Goal: Ask a question

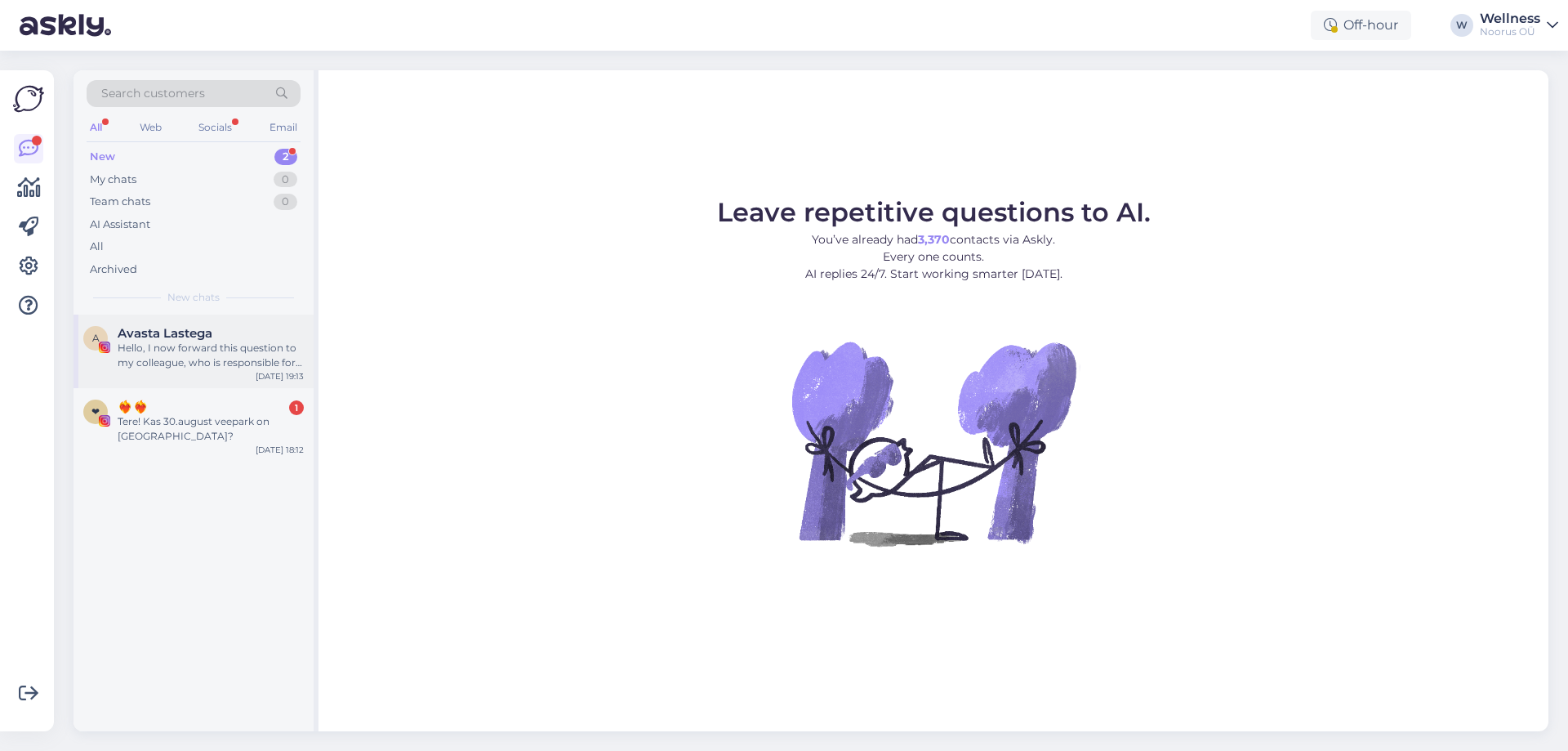
click at [150, 360] on div "Hello, I now forward this question to my colleague, who is responsible for this…" at bounding box center [210, 355] width 186 height 29
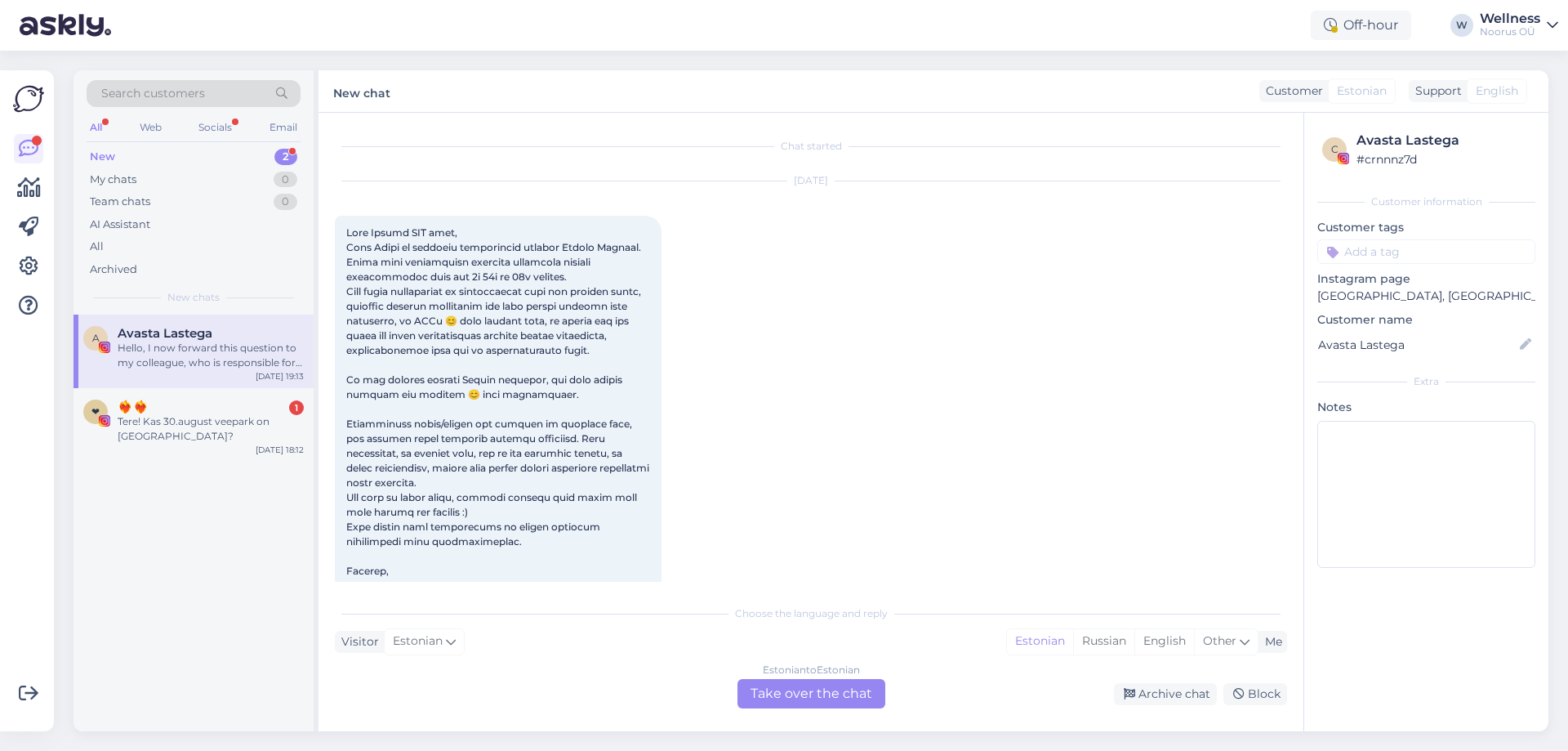
scroll to position [109, 0]
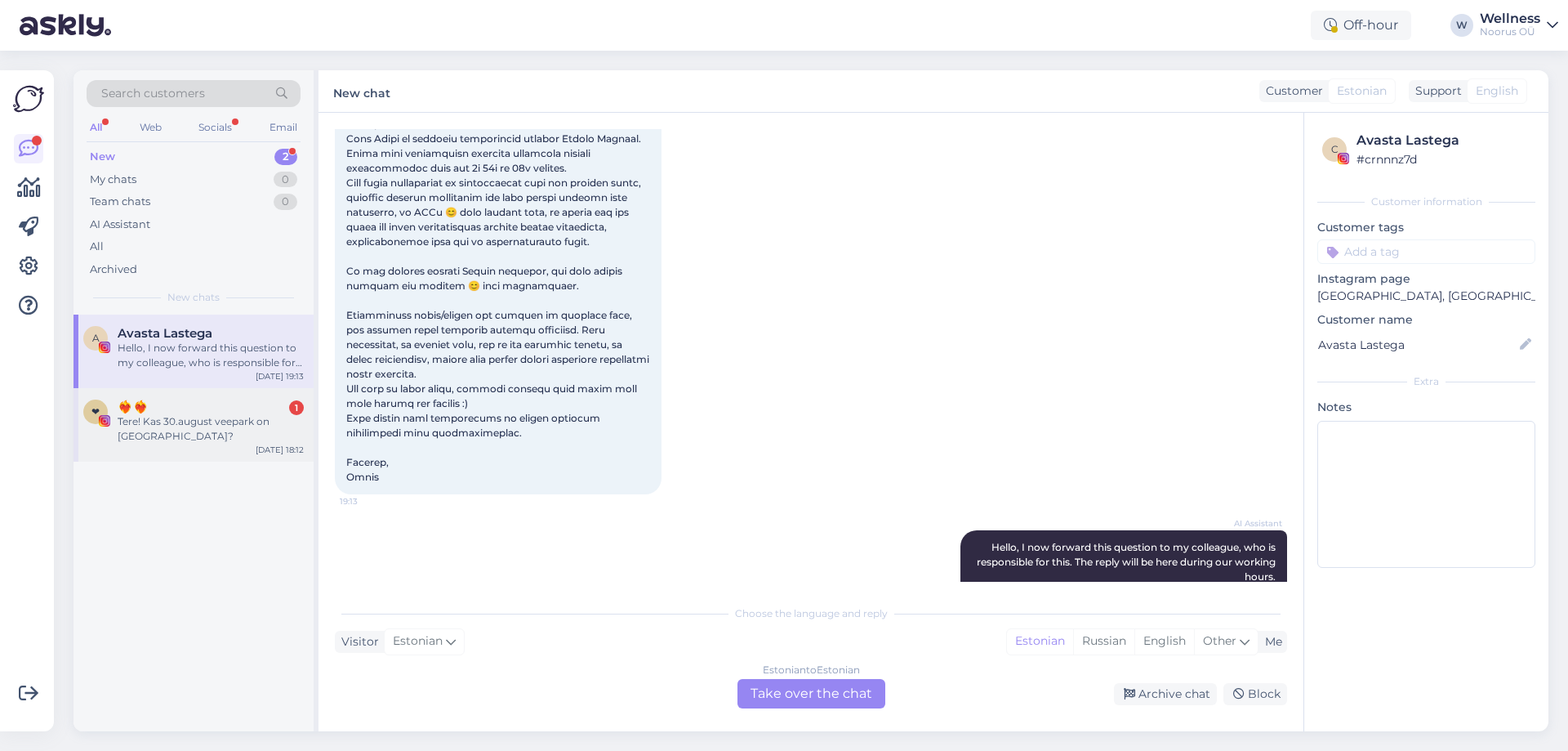
click at [115, 404] on div "❤ ❤️‍🔥❤️‍🔥 1 Tere! Kas 30.august veepark on [GEOGRAPHIC_DATA]?" at bounding box center [194, 421] width 221 height 44
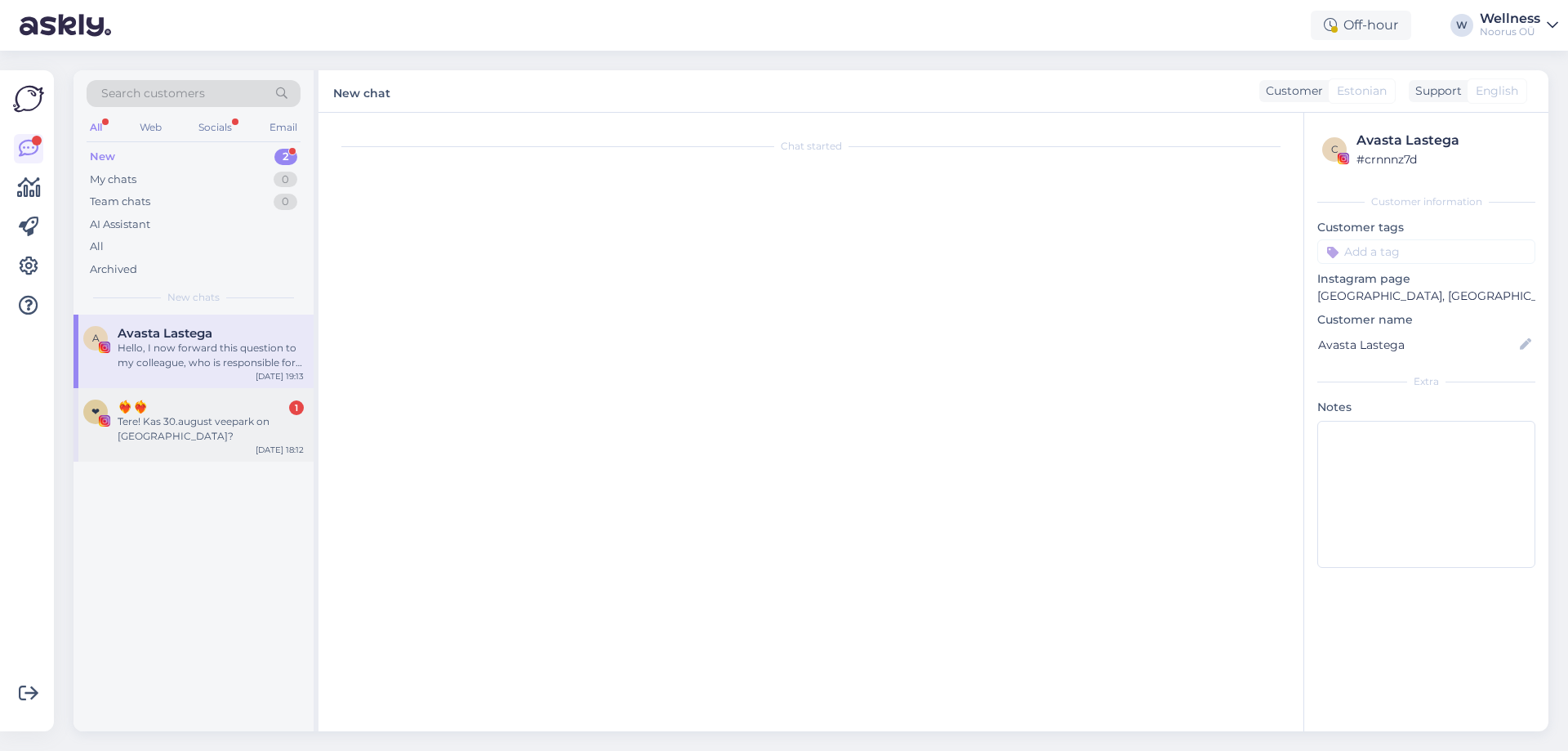
scroll to position [0, 0]
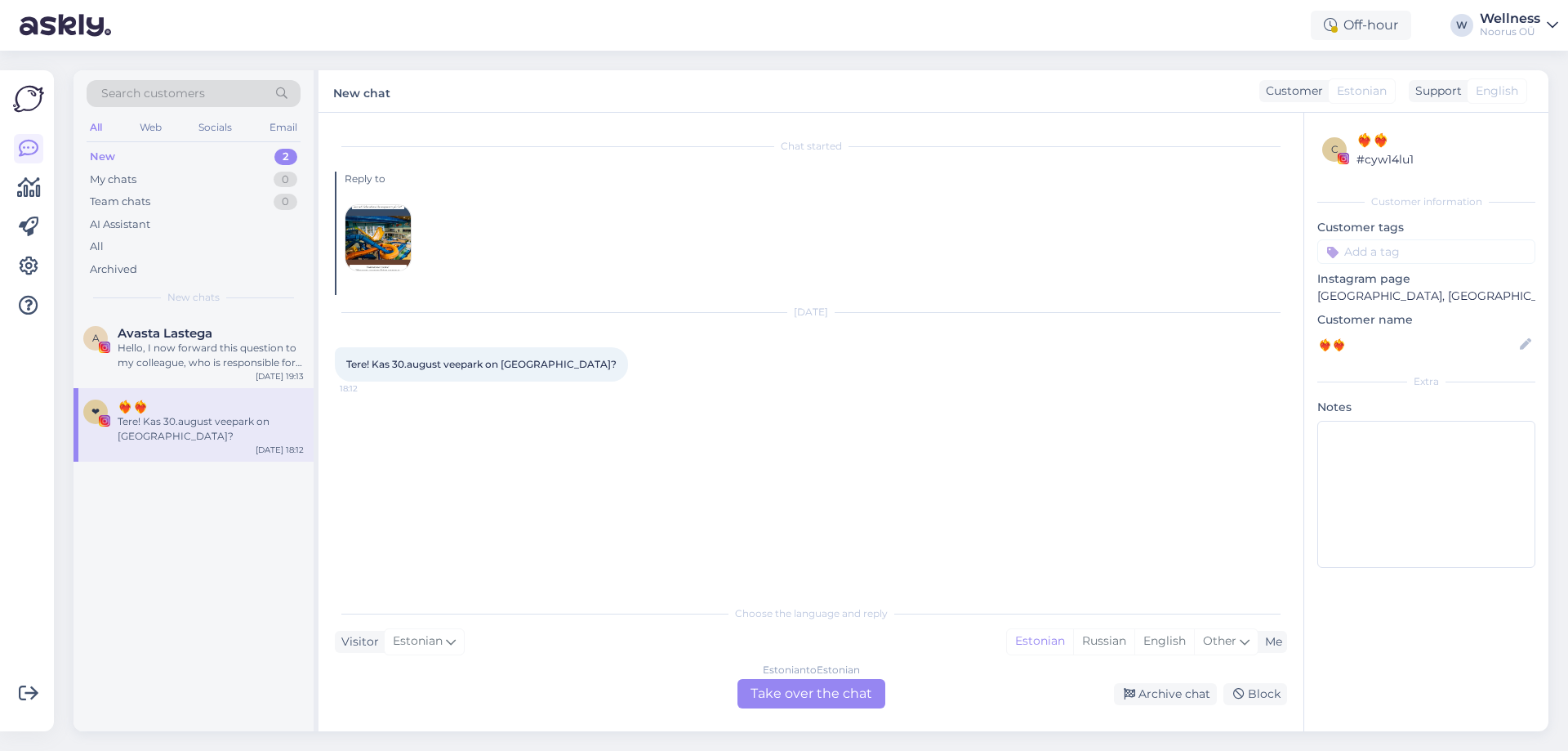
click at [375, 253] on img at bounding box center [378, 237] width 66 height 66
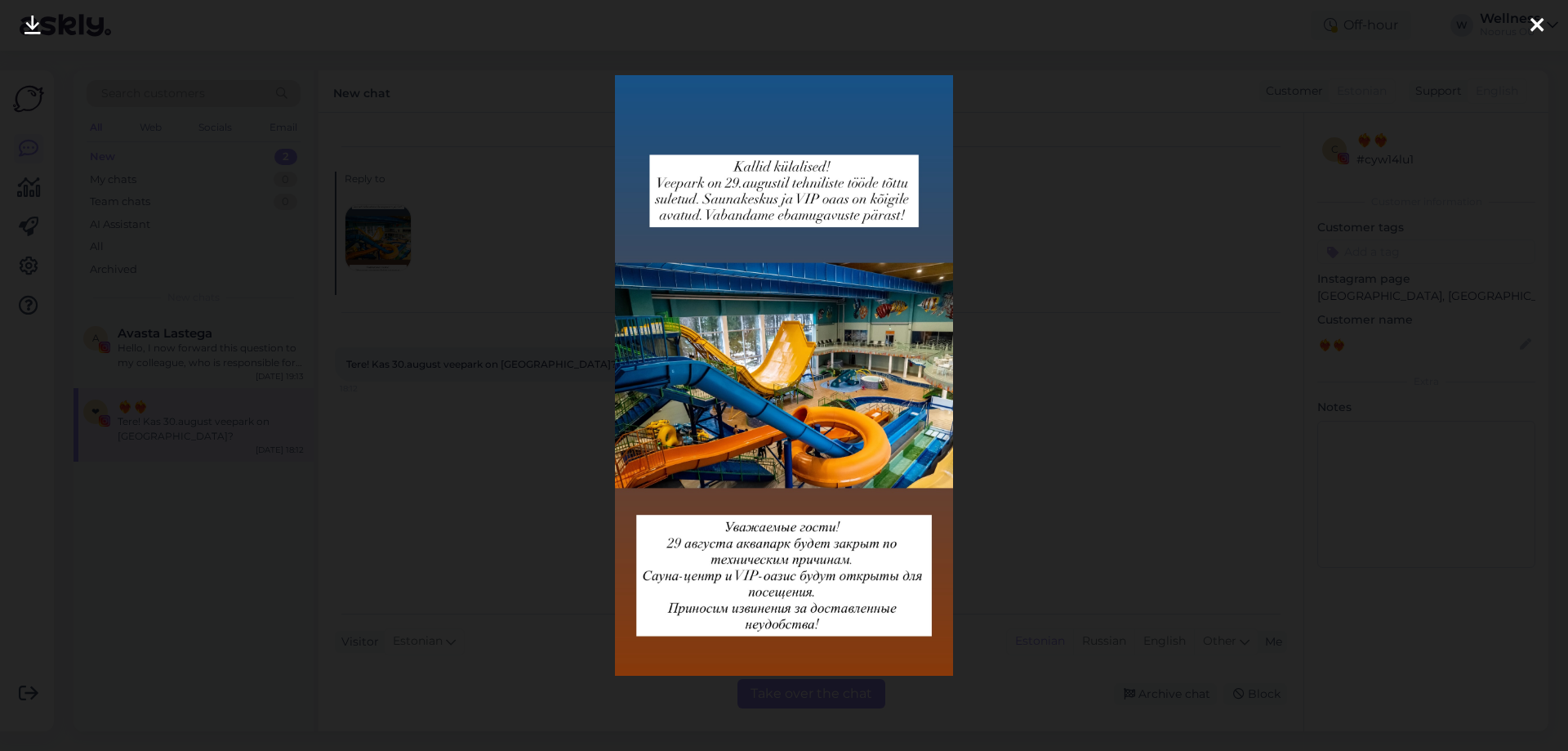
click at [1533, 31] on icon at bounding box center [1537, 25] width 13 height 21
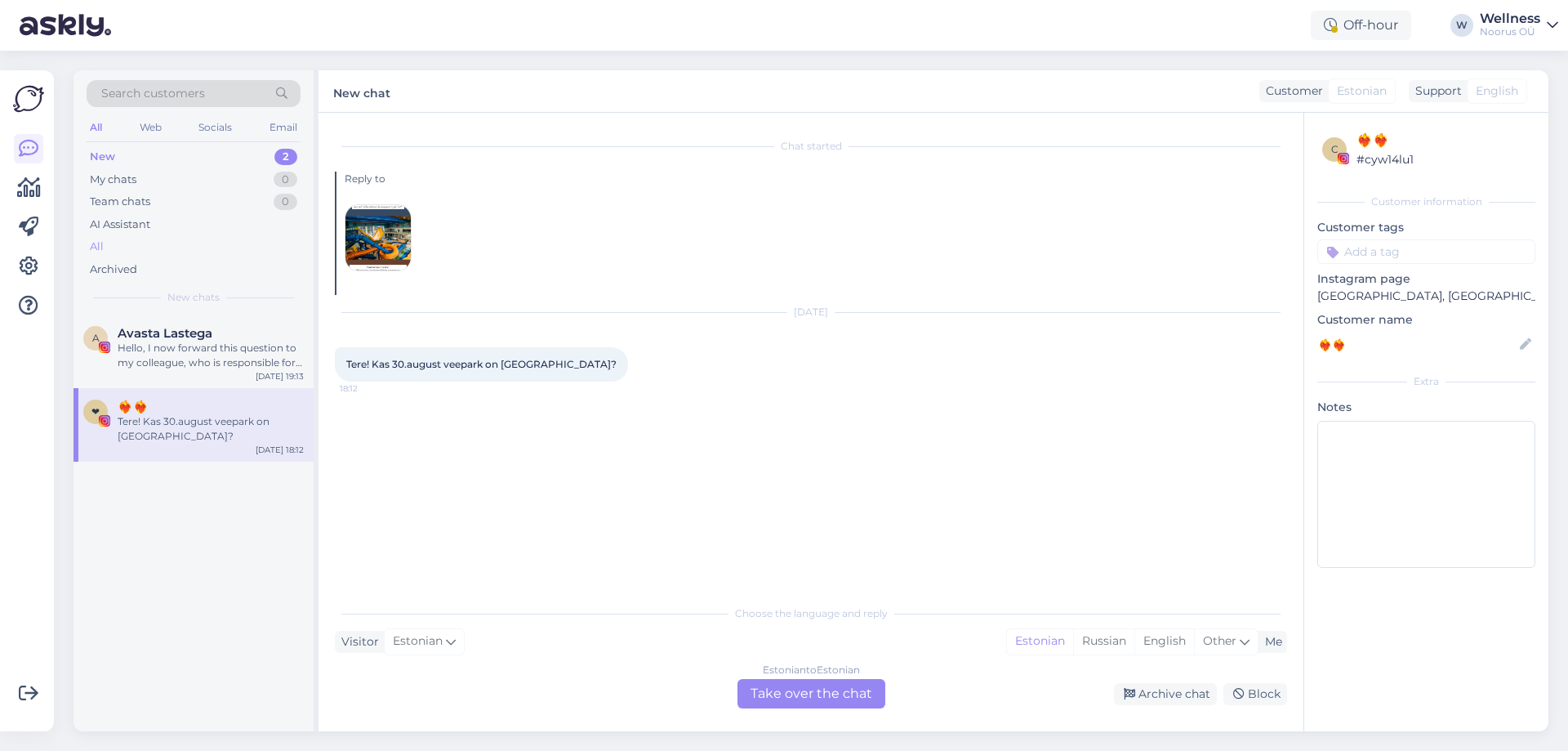
click at [87, 247] on div "All" at bounding box center [194, 246] width 214 height 23
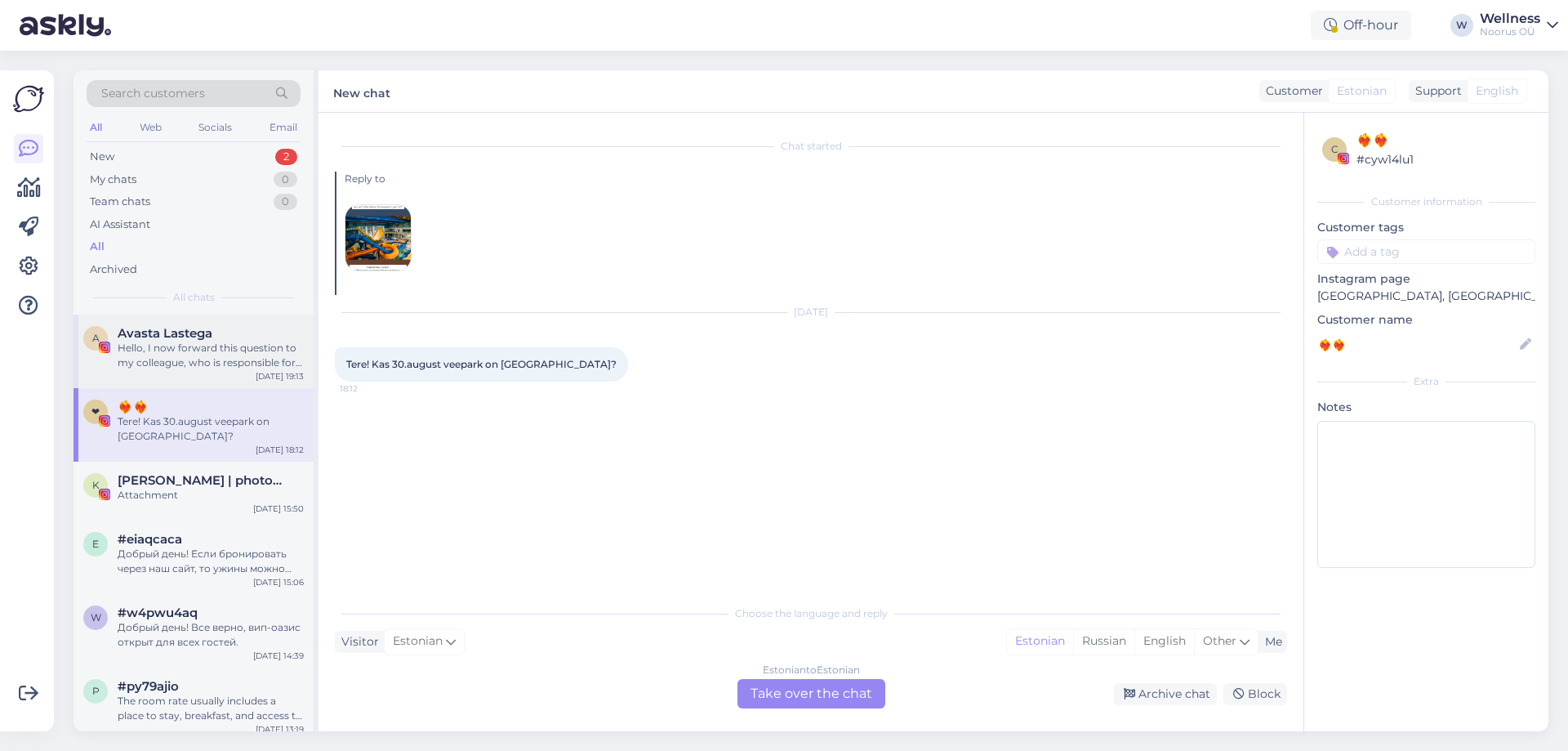
click at [207, 365] on div "Hello, I now forward this question to my colleague, who is responsible for this…" at bounding box center [210, 355] width 186 height 29
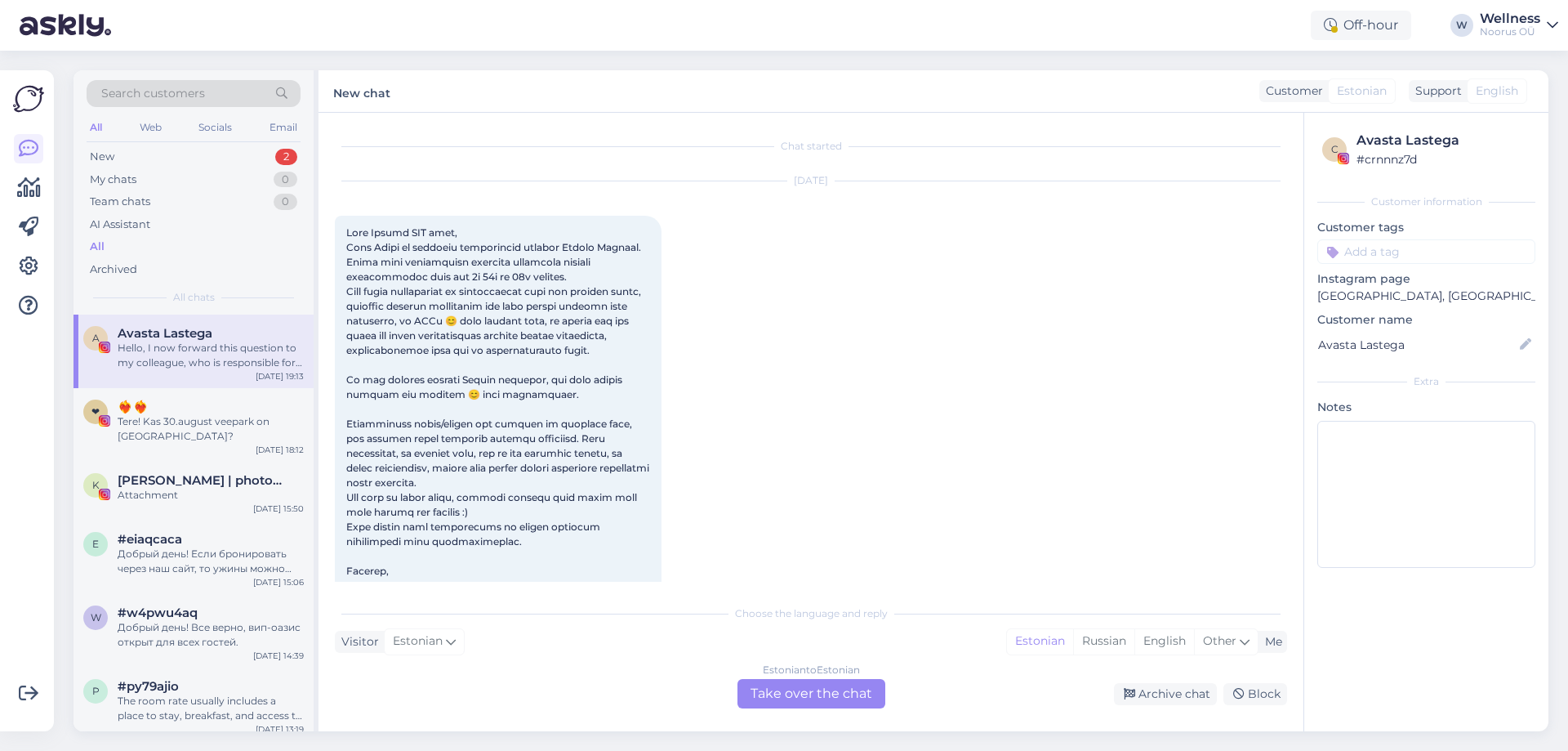
scroll to position [181, 0]
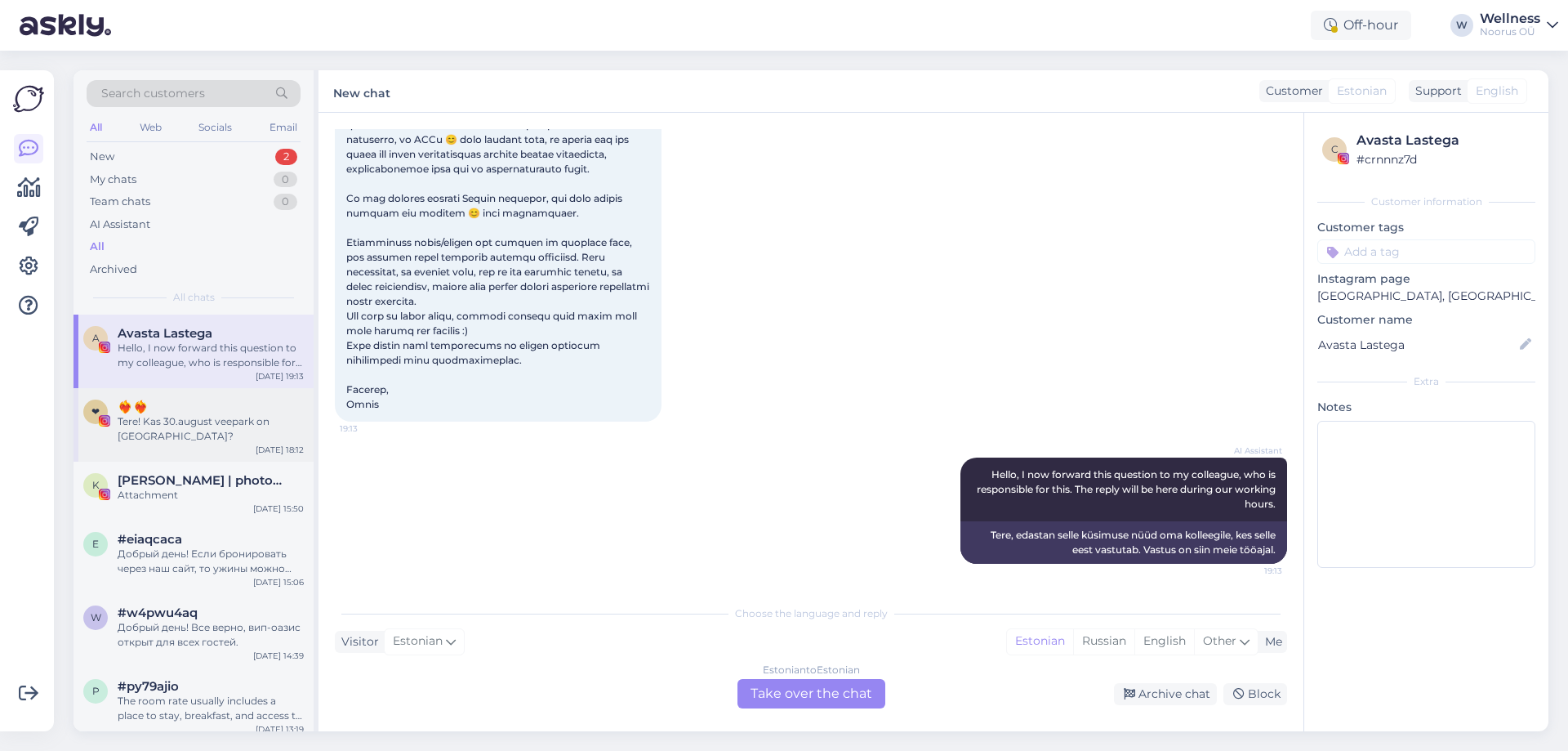
click at [198, 423] on div "Tere! Kas 30.august veepark on [GEOGRAPHIC_DATA]?" at bounding box center [210, 429] width 186 height 29
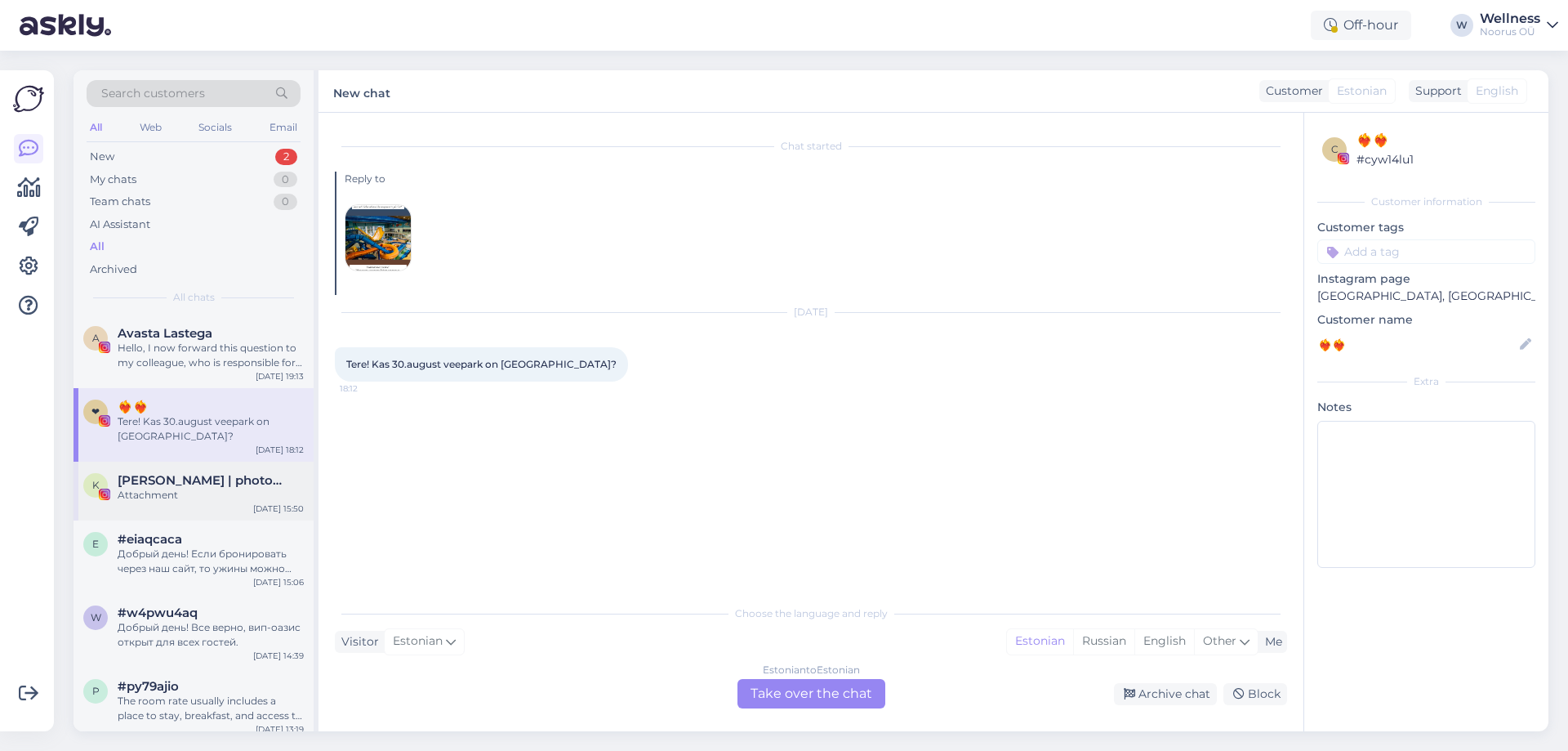
click at [182, 461] on div "[PERSON_NAME] | photographer & lifestyle Attachment [DATE] 15:50" at bounding box center [193, 491] width 240 height 59
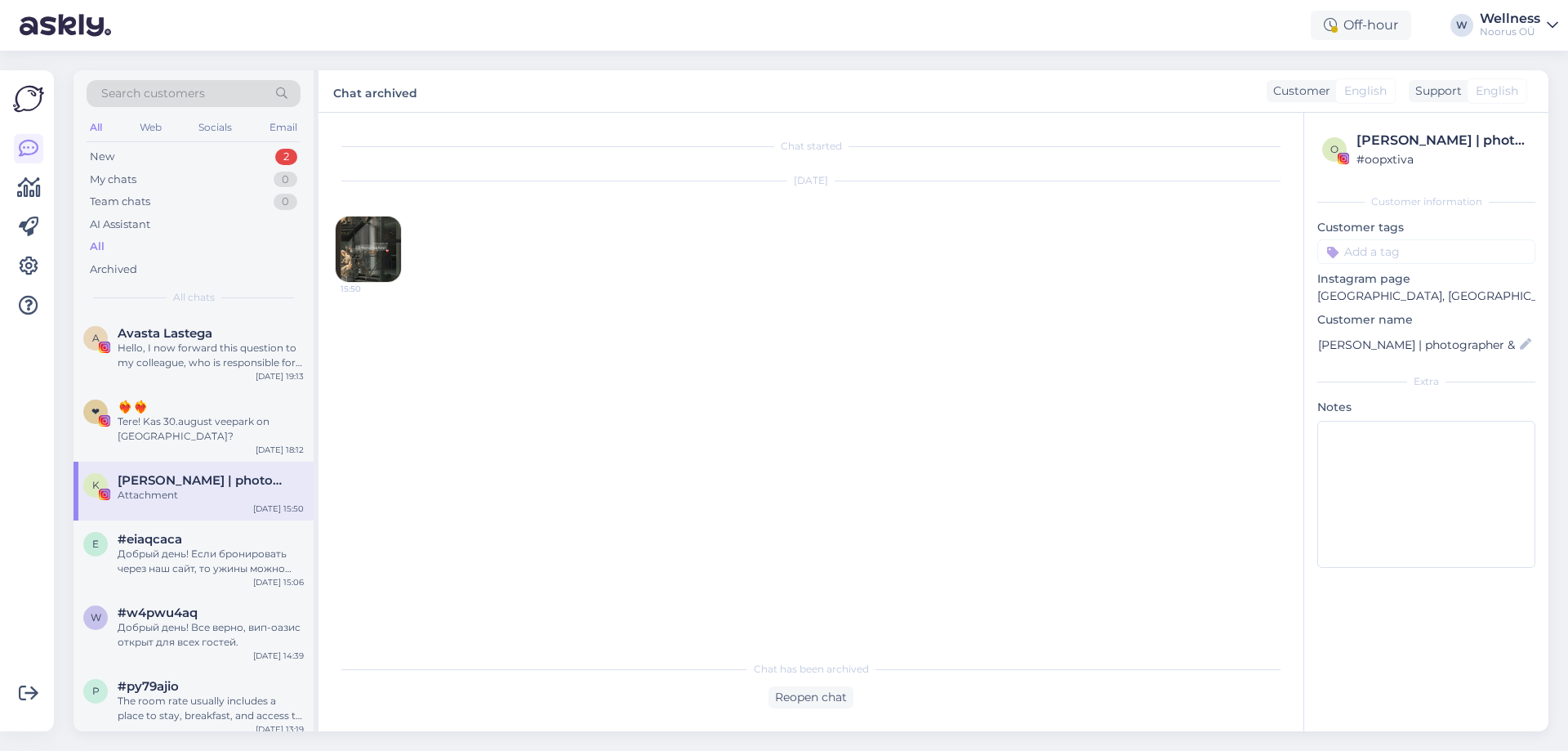
click at [371, 255] on img at bounding box center [369, 249] width 66 height 66
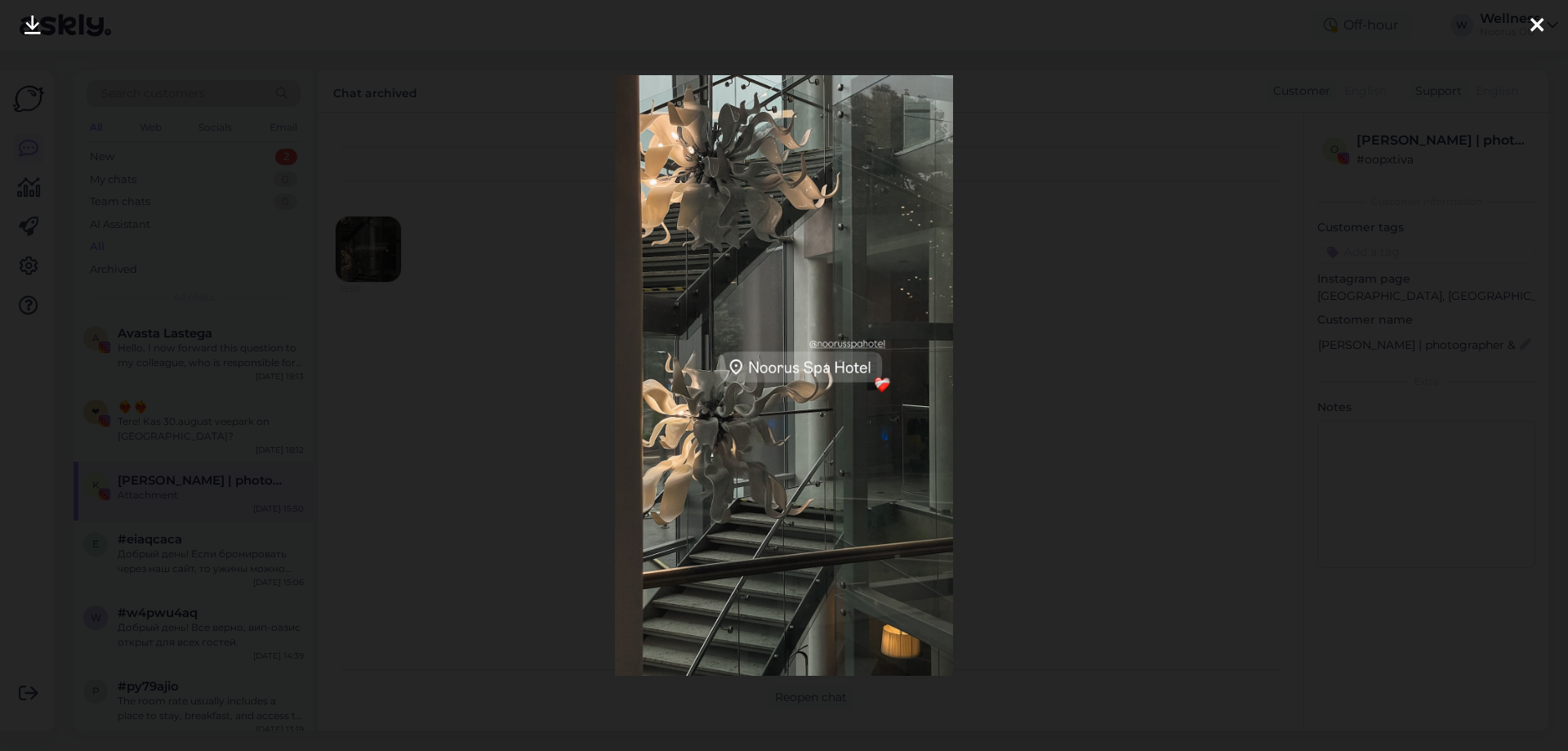
click at [1541, 26] on icon at bounding box center [1537, 25] width 13 height 21
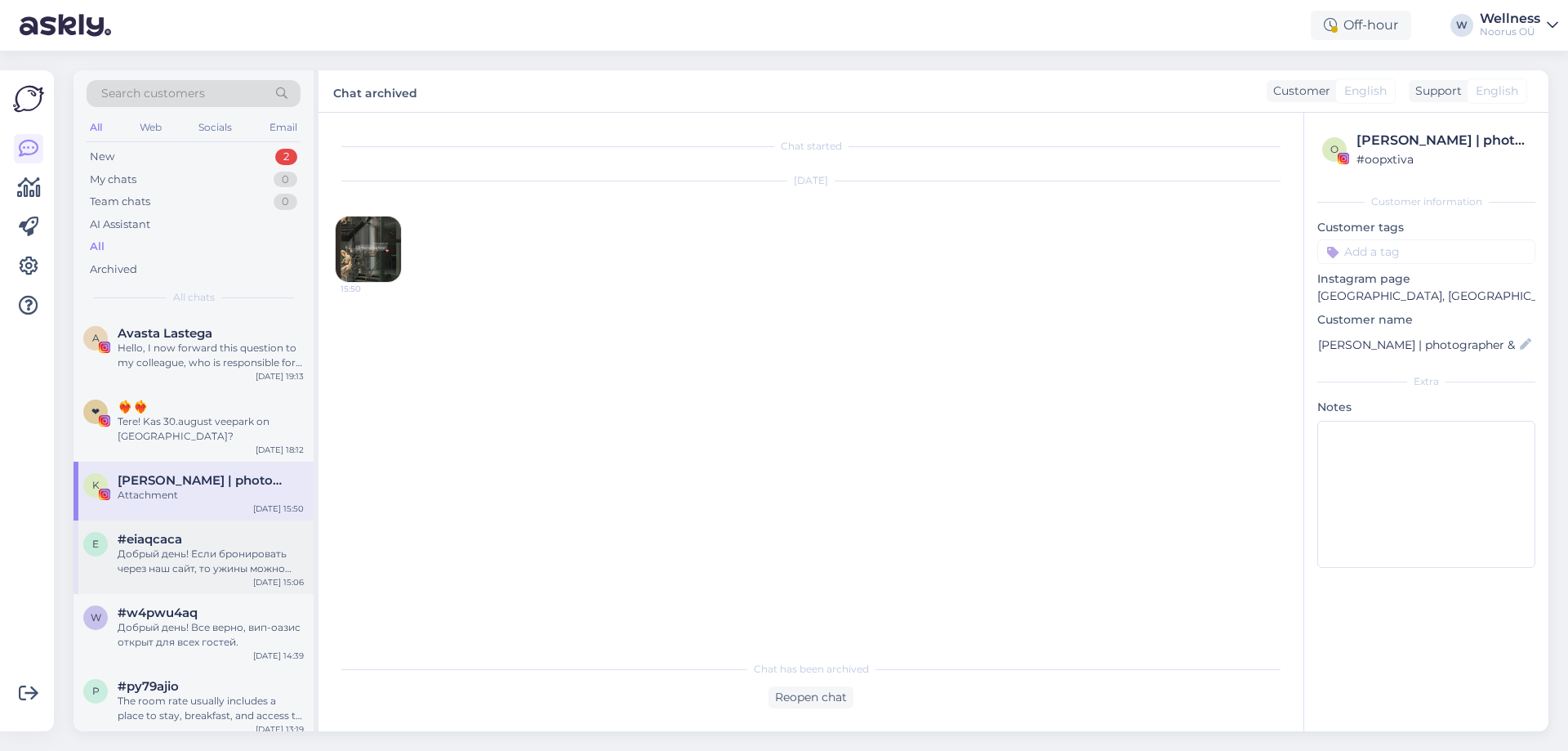
click at [182, 532] on span "#eiaqcaca" at bounding box center [150, 539] width 65 height 14
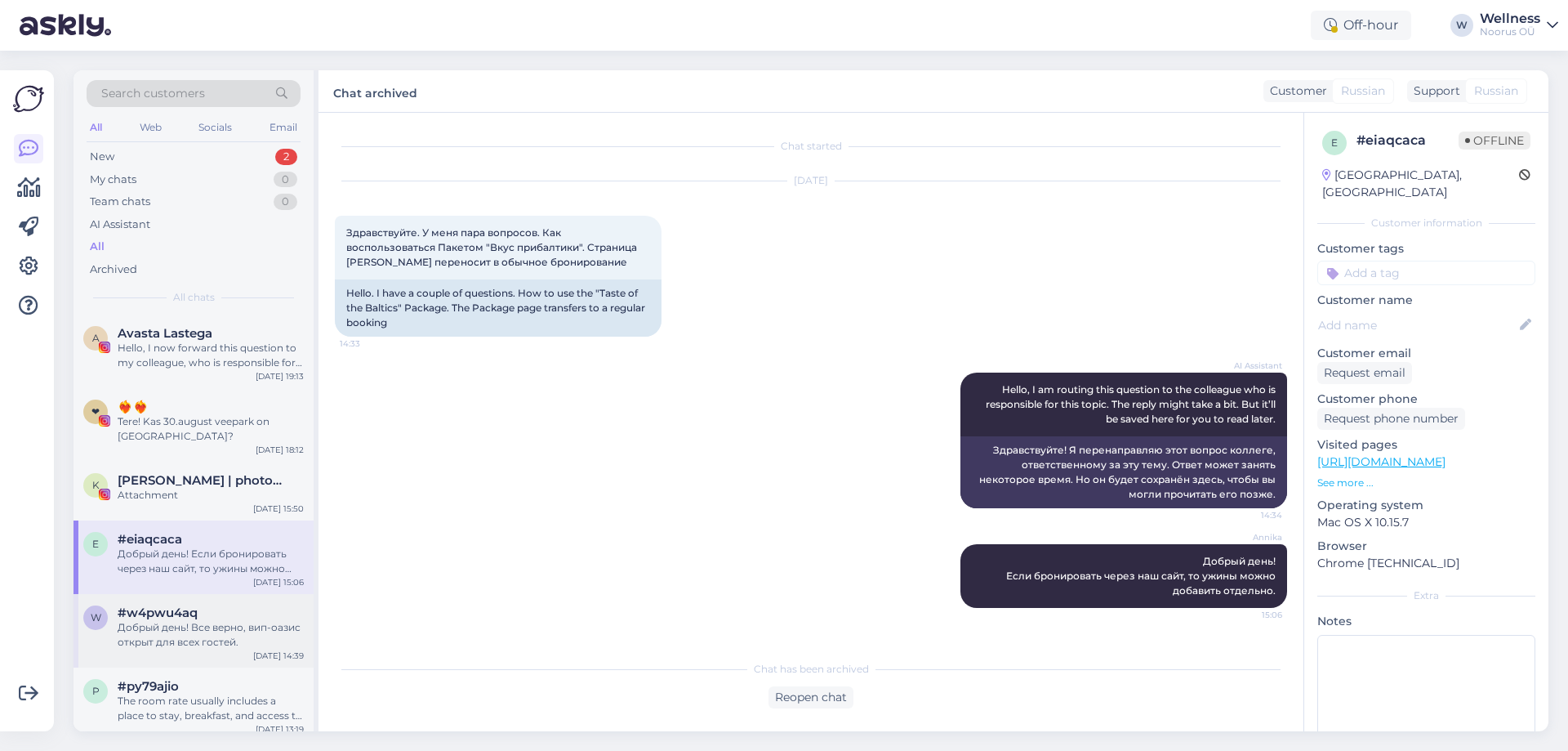
click at [171, 605] on span "#w4pwu4aq" at bounding box center [157, 612] width 80 height 14
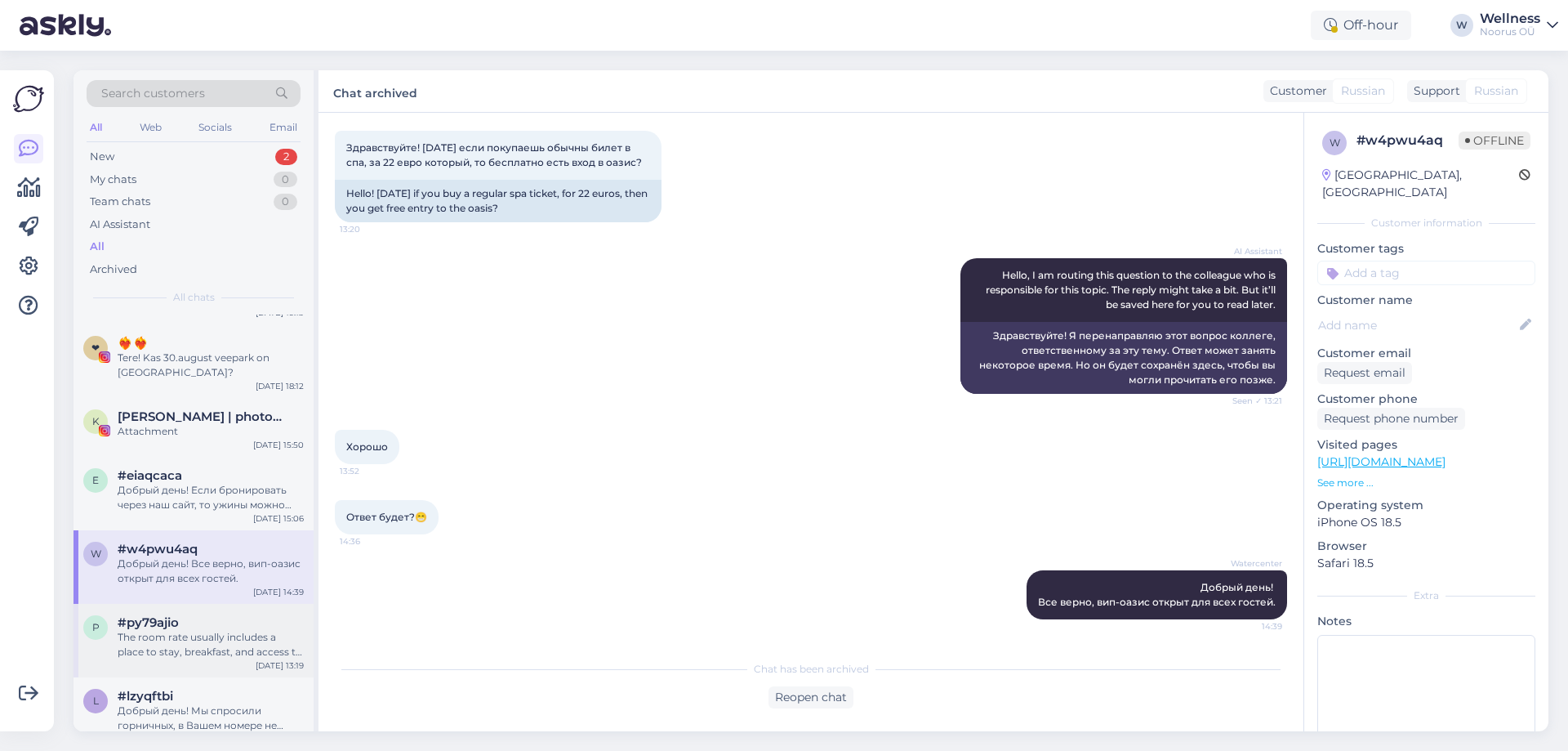
scroll to position [109, 0]
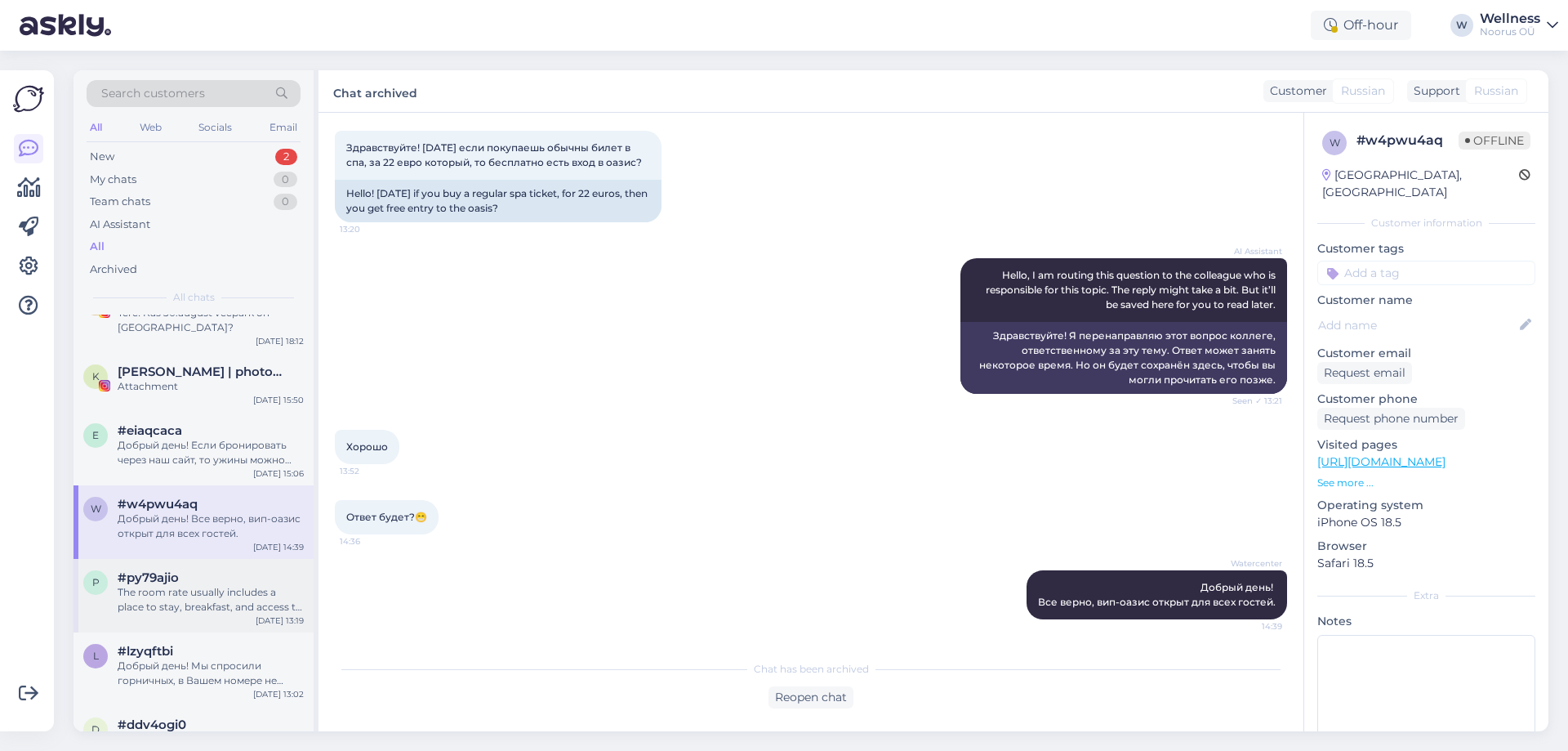
click at [181, 570] on div "#py79ajio" at bounding box center [210, 577] width 186 height 14
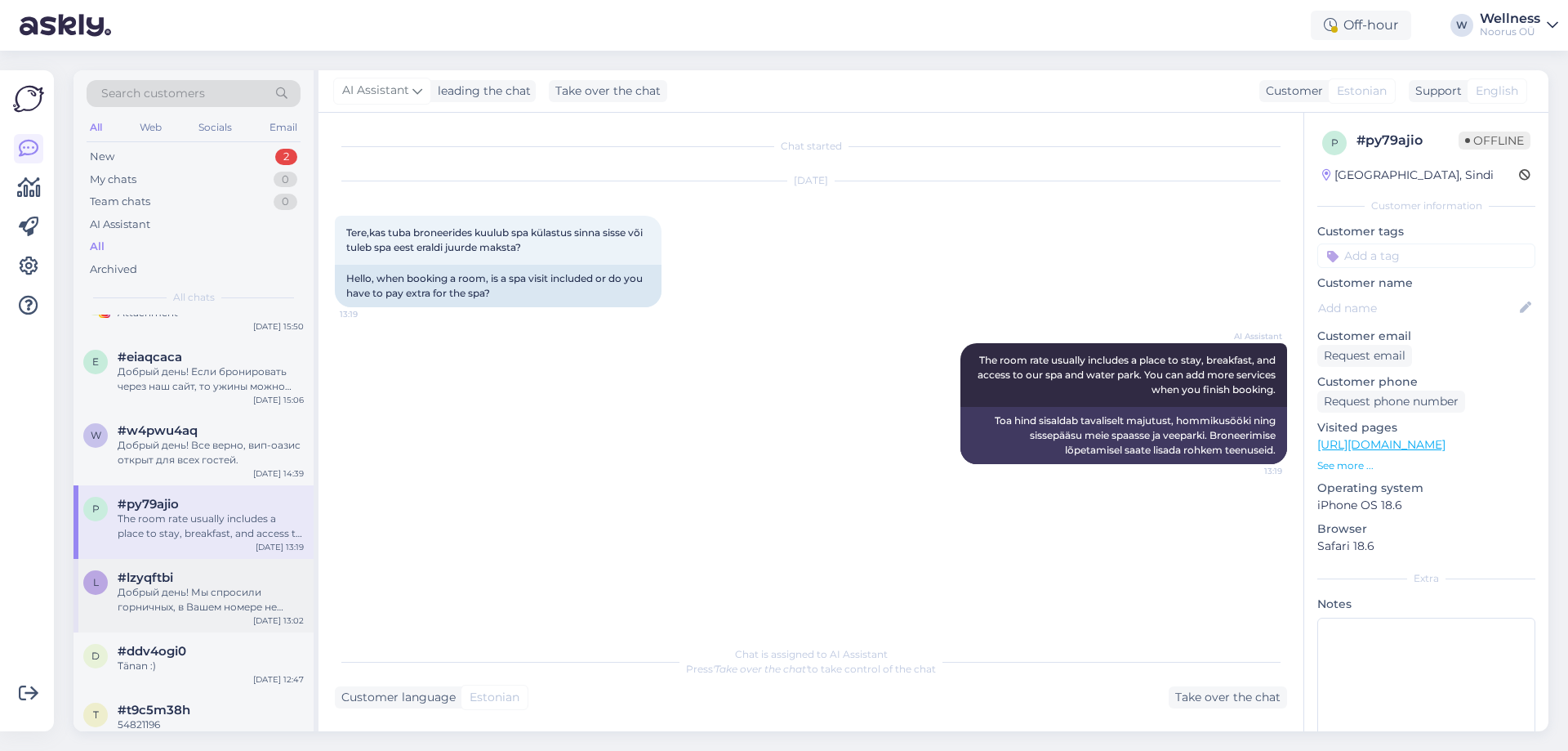
scroll to position [218, 0]
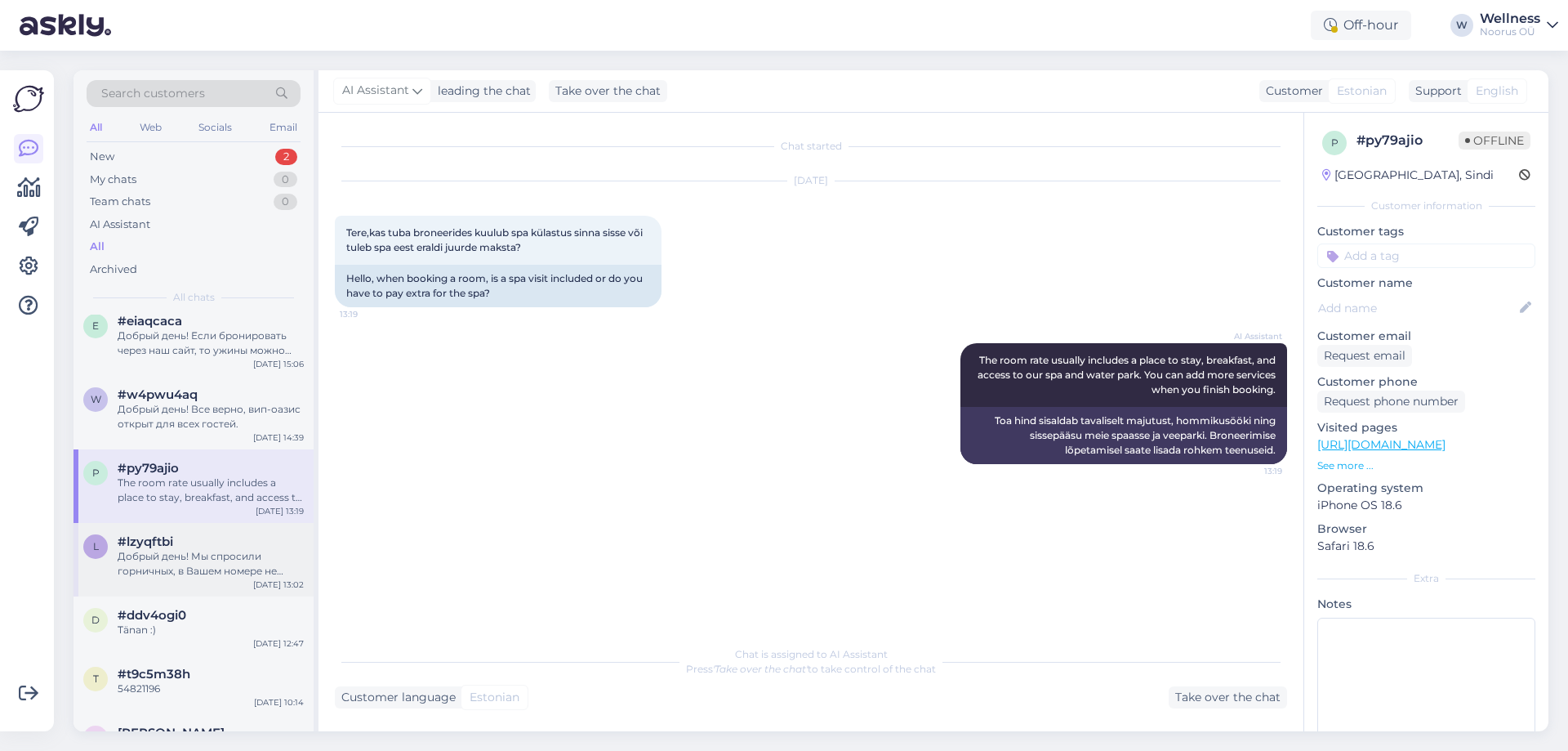
click at [202, 534] on div "#lzyqftbi" at bounding box center [210, 541] width 186 height 14
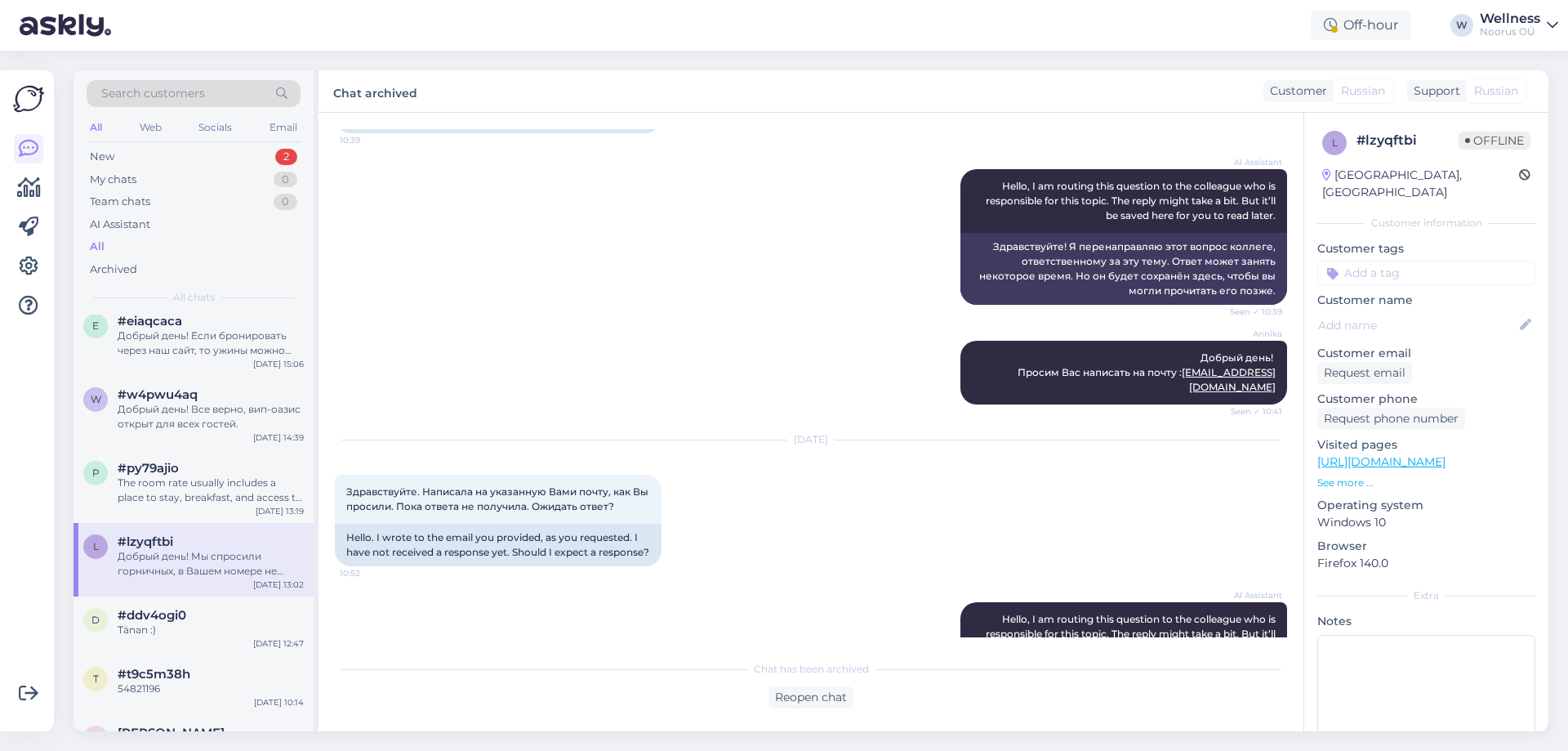
scroll to position [1249, 0]
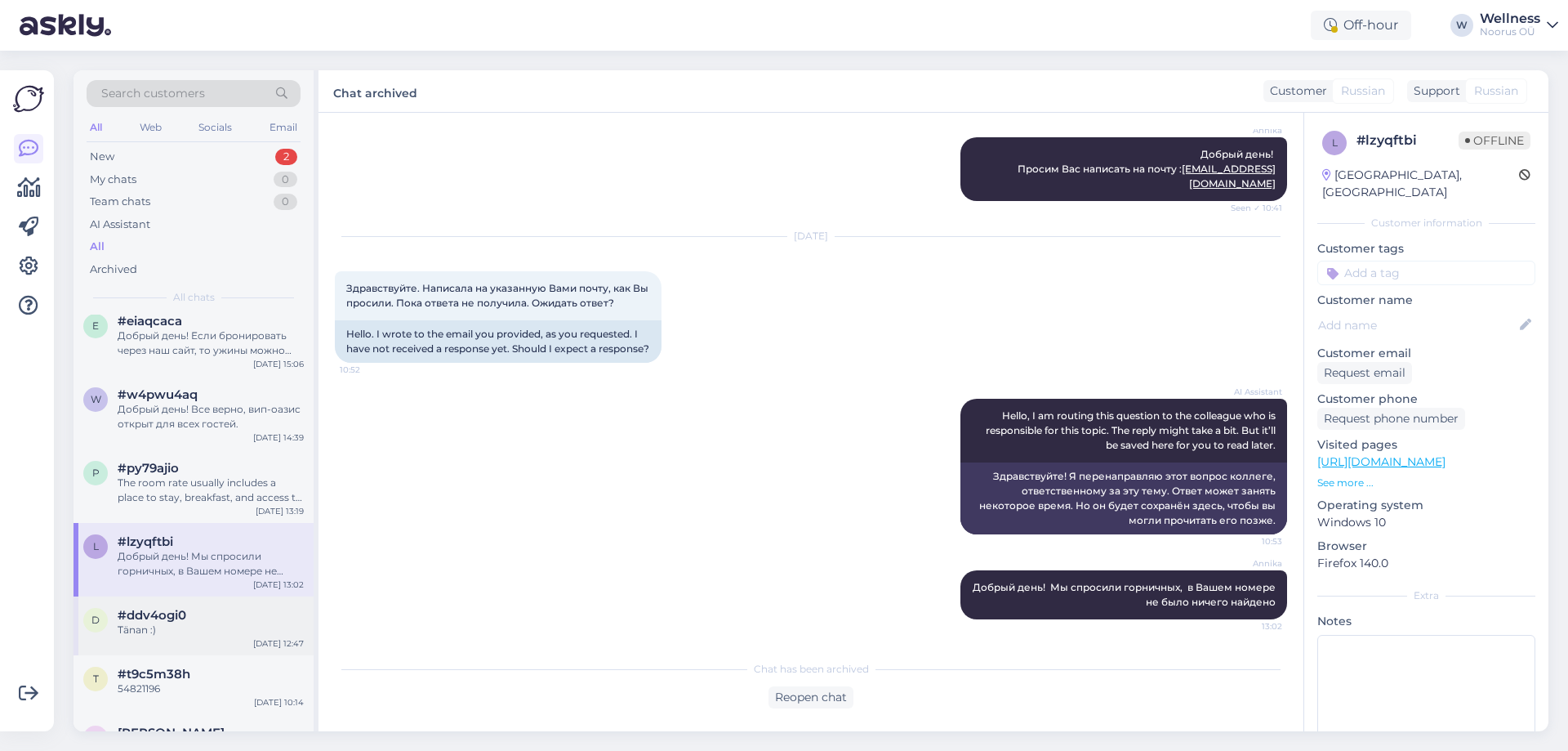
click at [184, 596] on div "d #ddv4ogi0 Tänan :) [DATE] 12:47" at bounding box center [193, 626] width 240 height 59
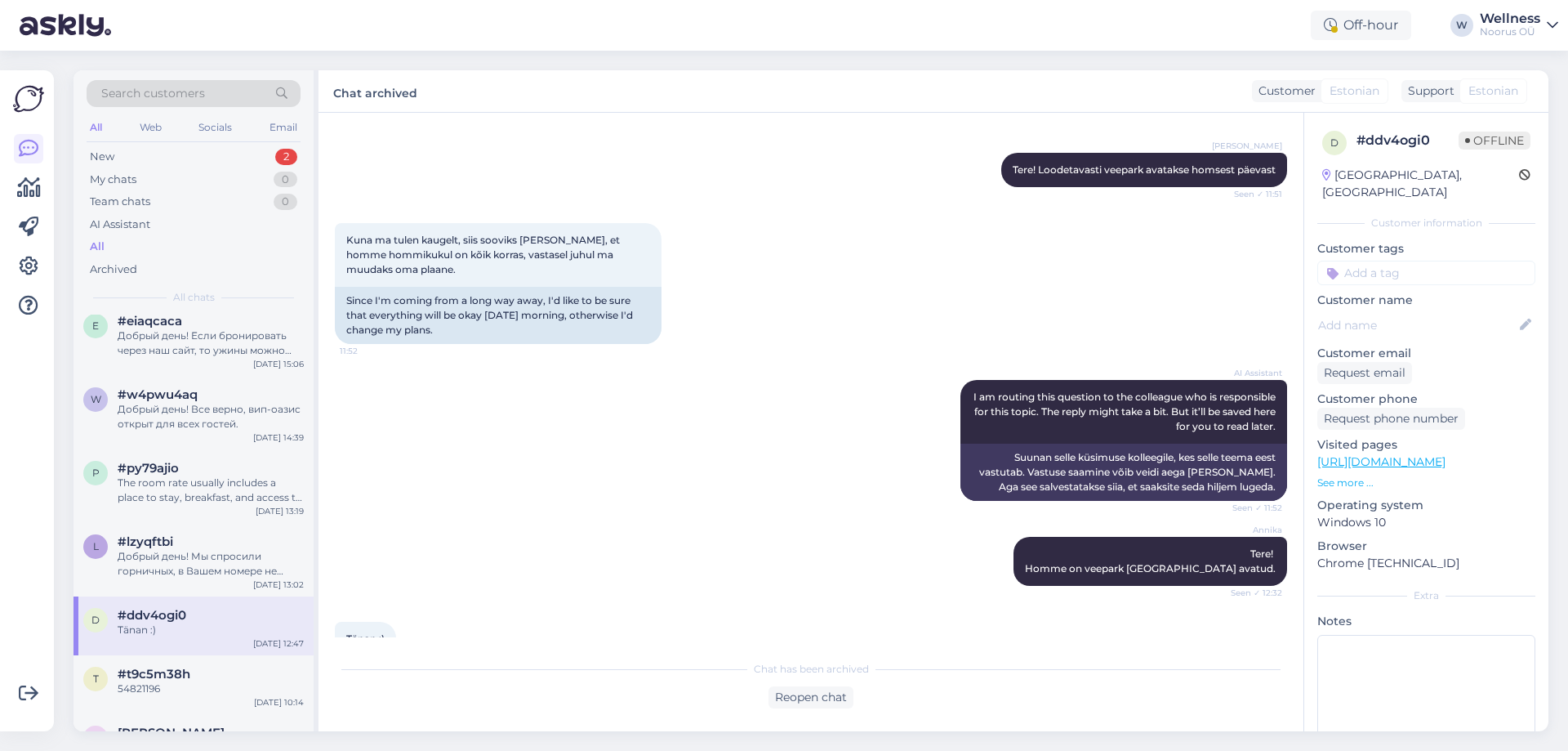
scroll to position [487, 0]
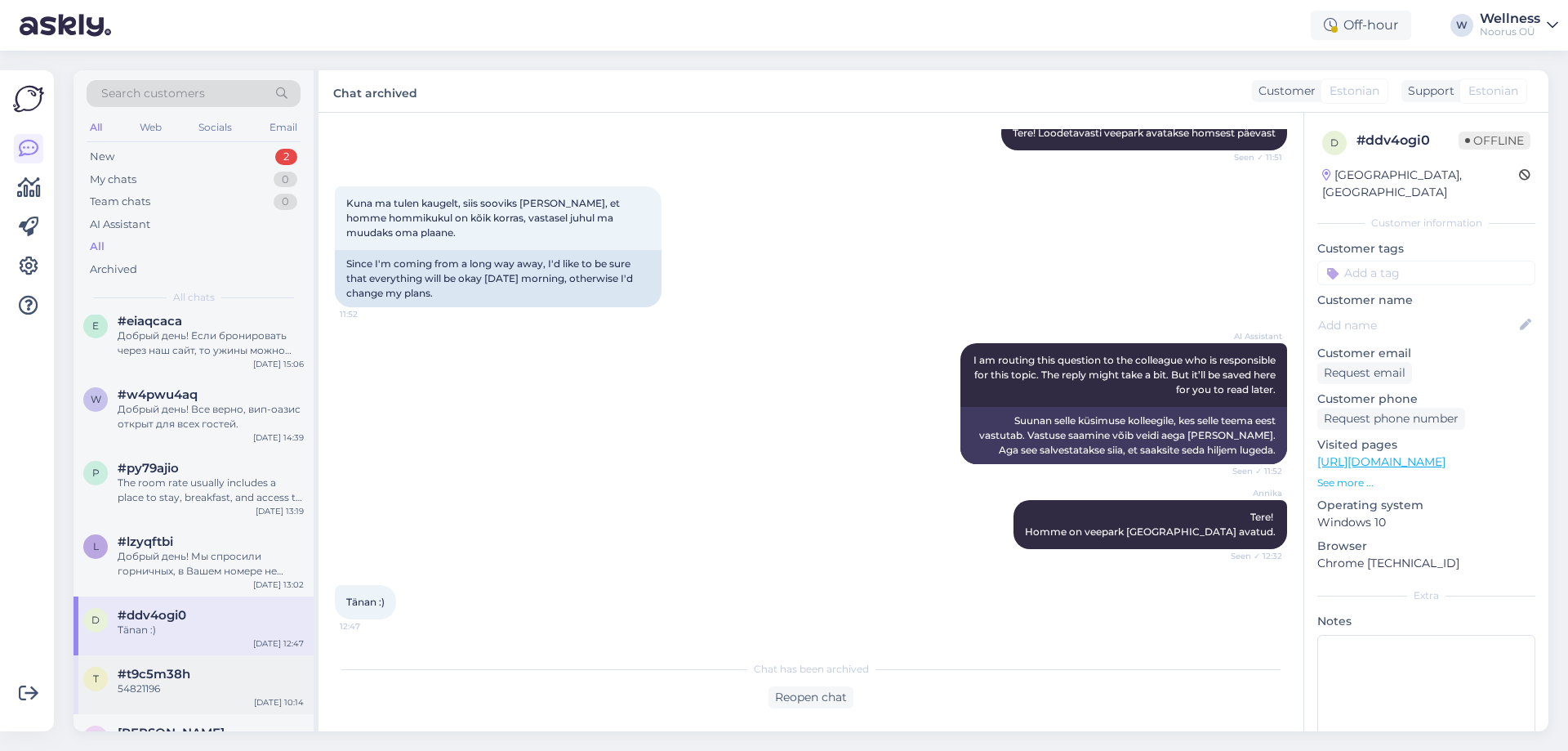
click at [114, 670] on div "t #t9c5m38h 54821196" at bounding box center [194, 681] width 221 height 29
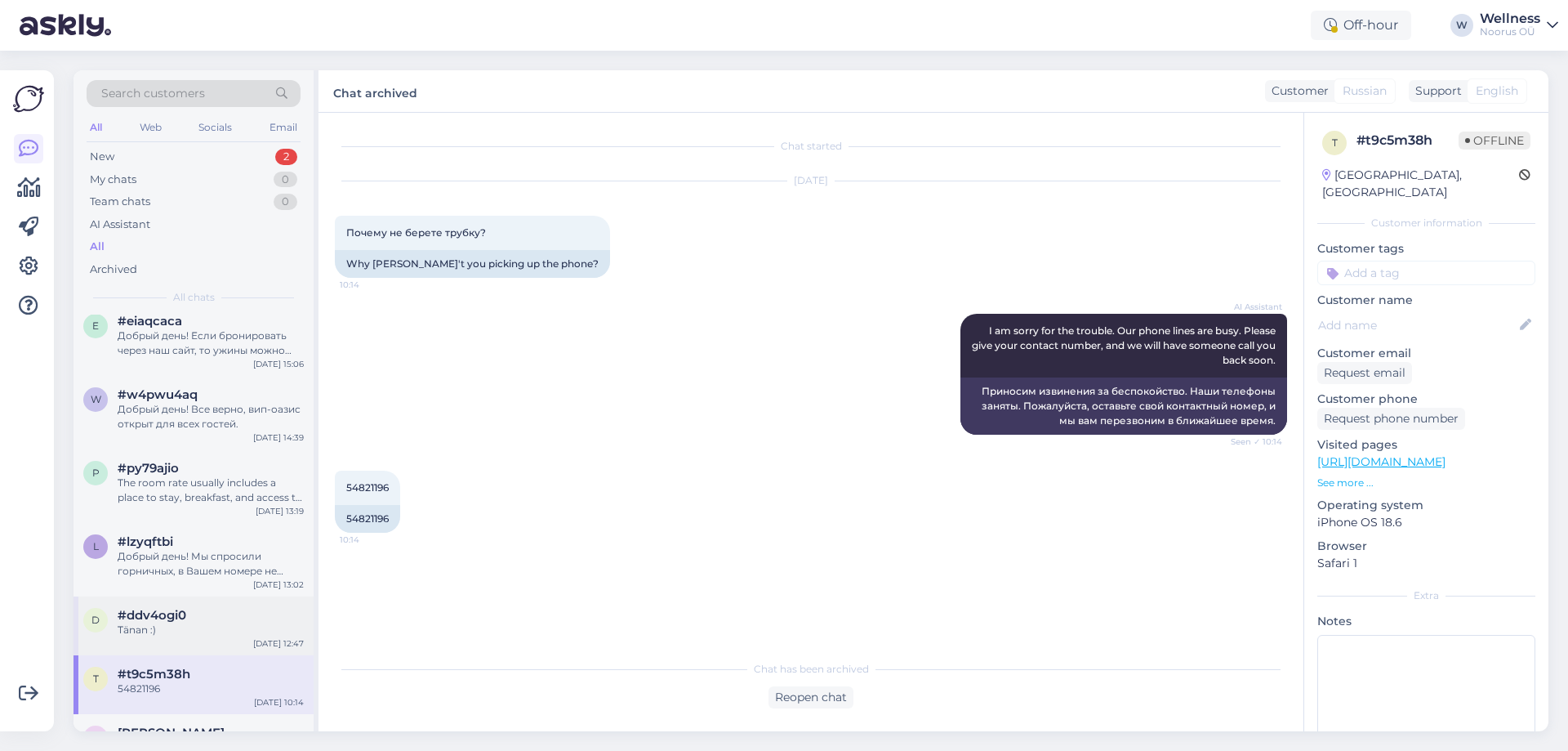
scroll to position [327, 0]
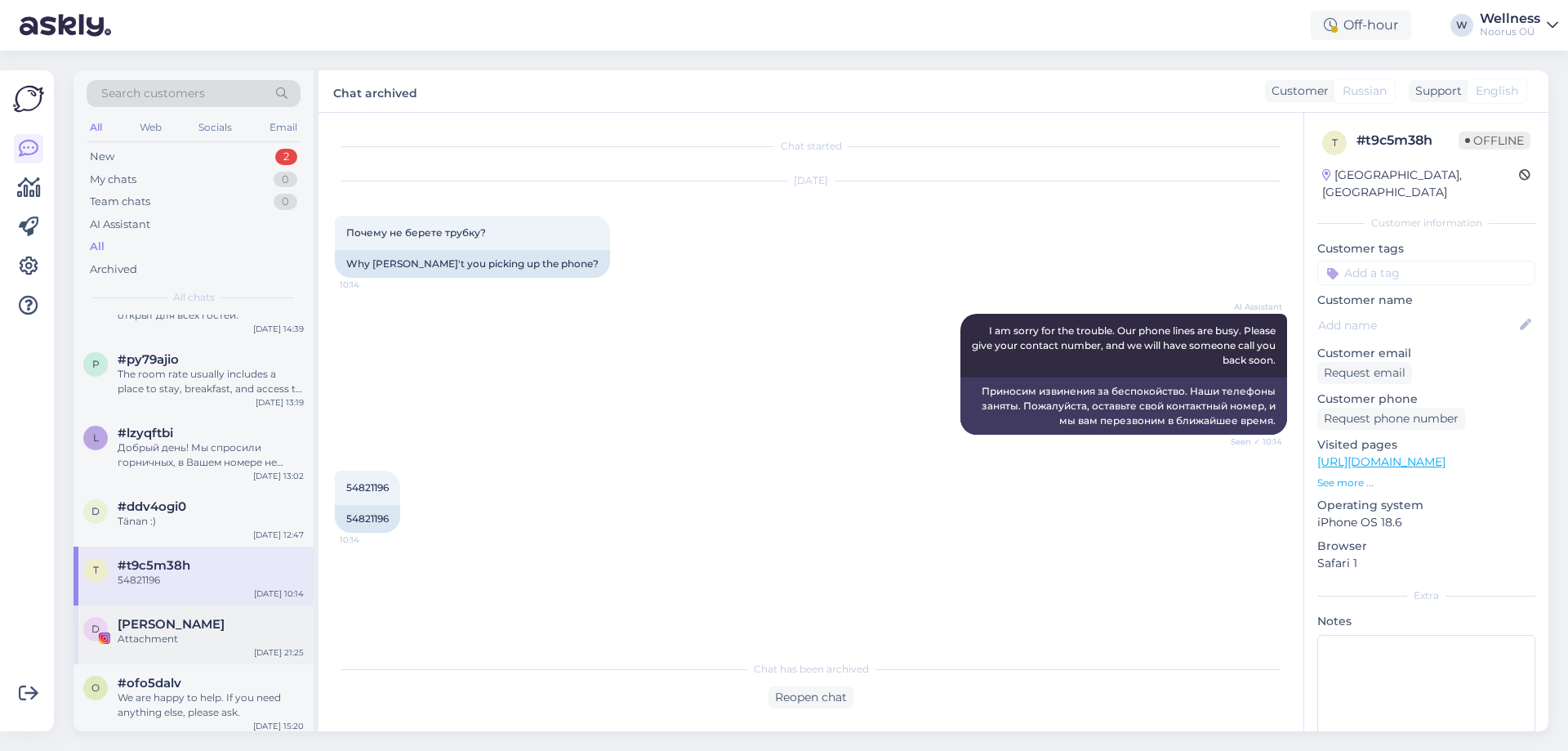
click at [134, 616] on span "[PERSON_NAME]" at bounding box center [171, 623] width 107 height 14
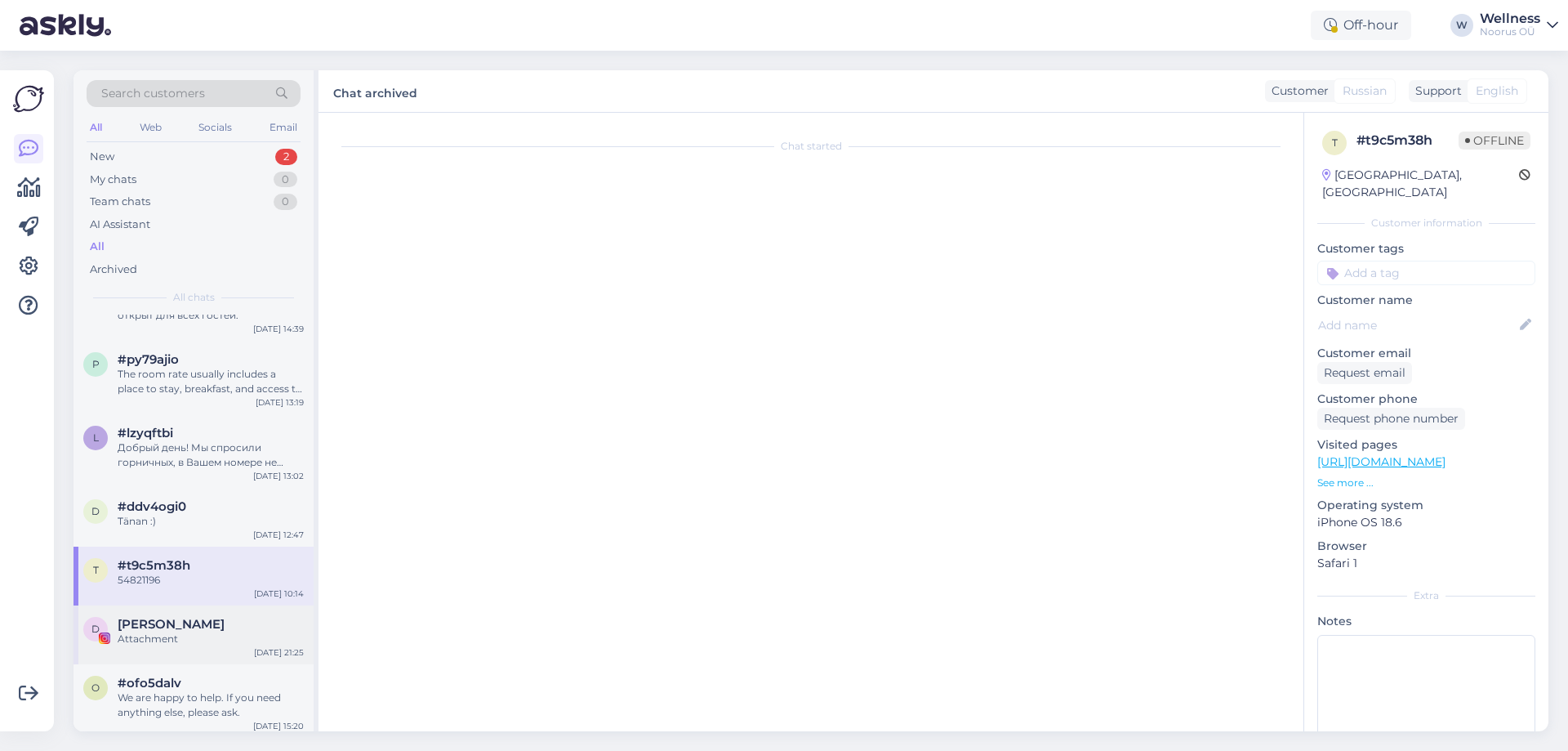
scroll to position [41, 0]
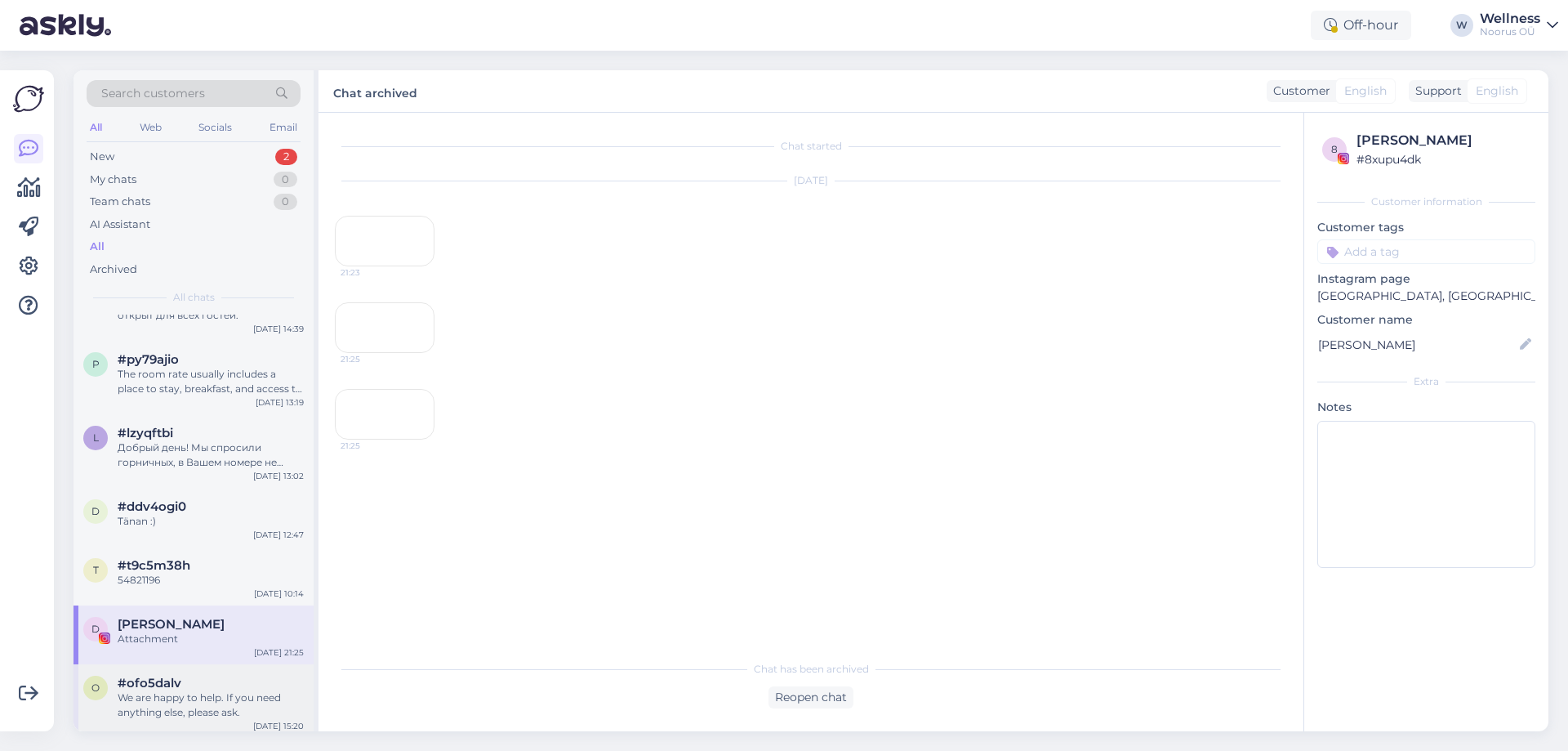
click at [175, 675] on span "#ofo5dalv" at bounding box center [150, 682] width 64 height 14
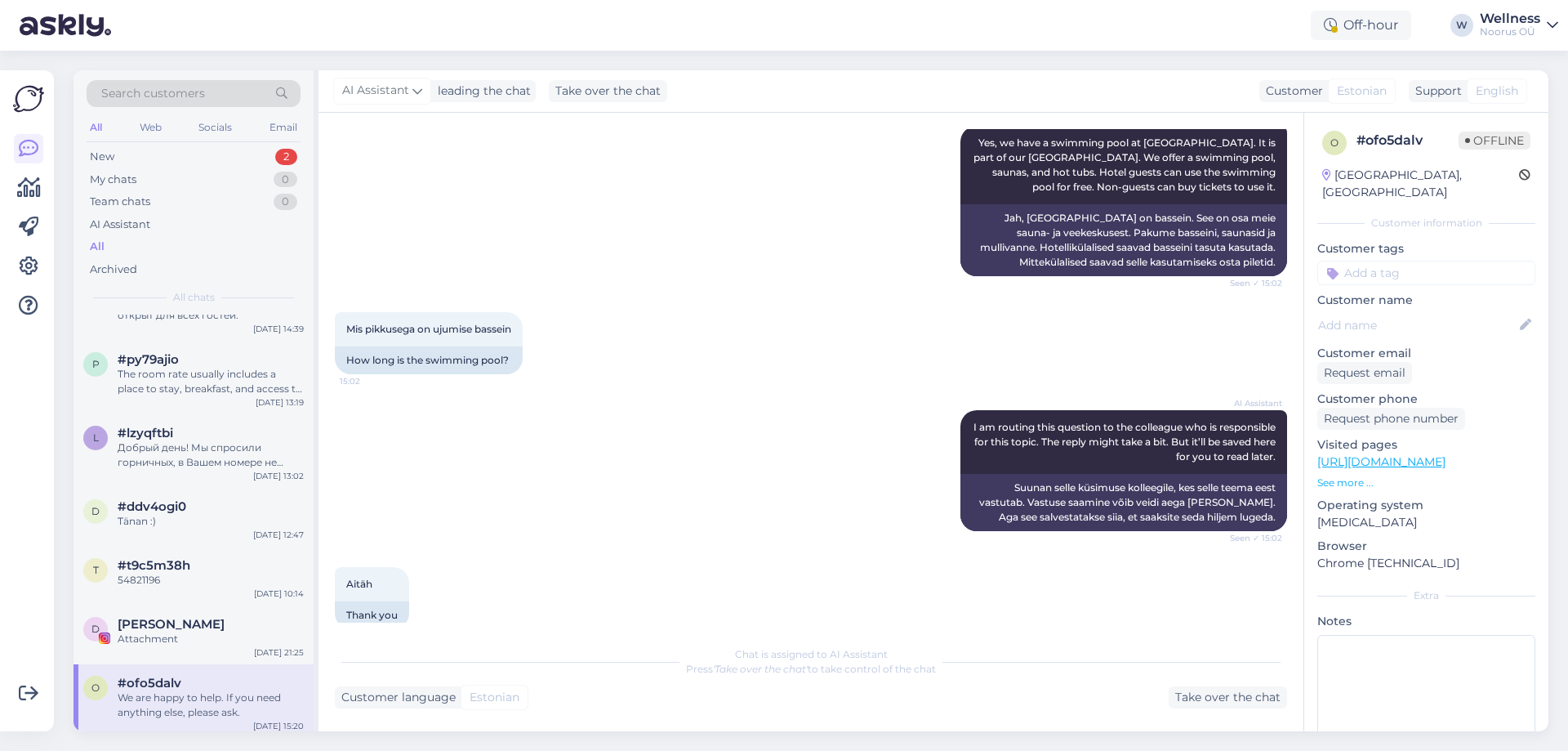
scroll to position [542, 0]
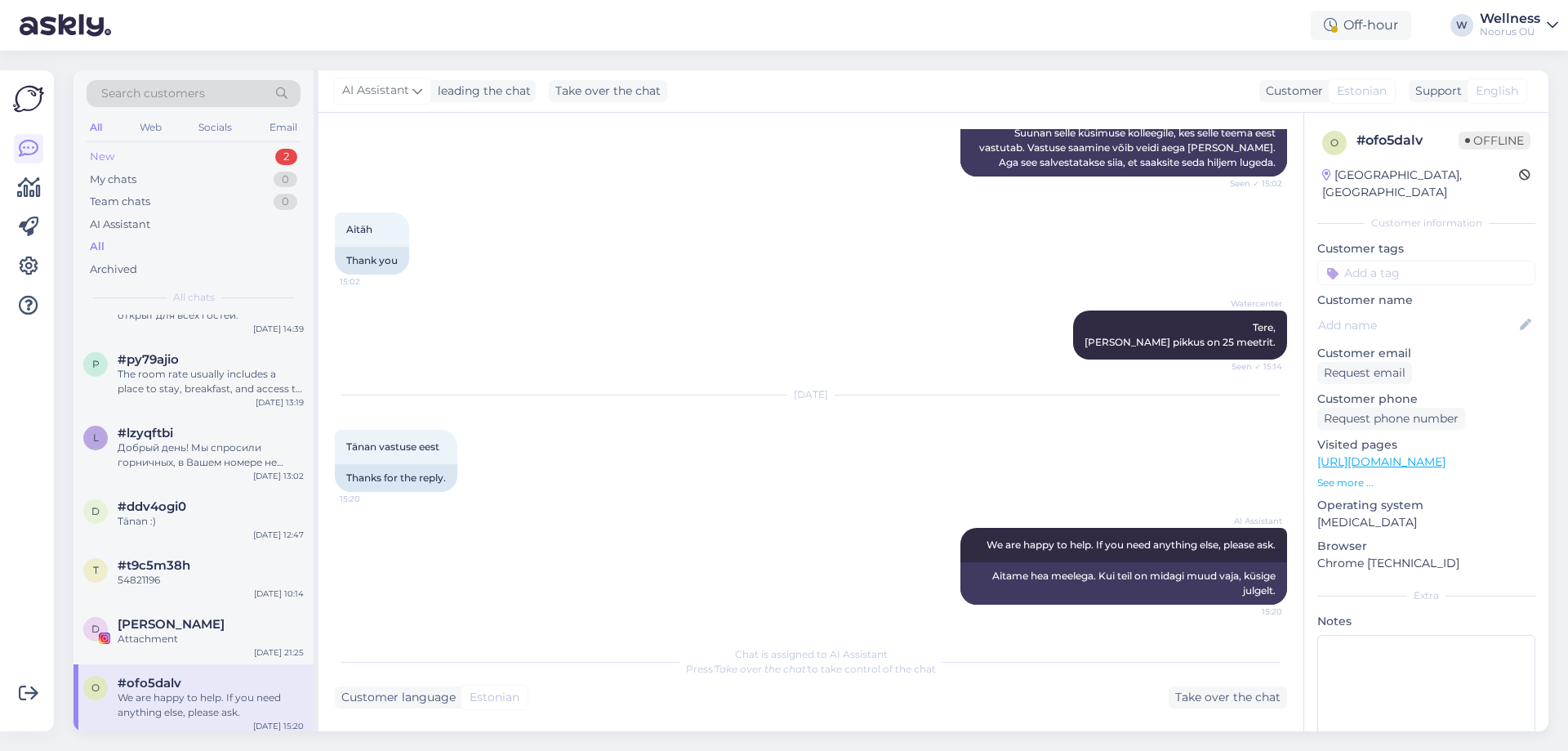
click at [109, 149] on div "New" at bounding box center [102, 157] width 24 height 16
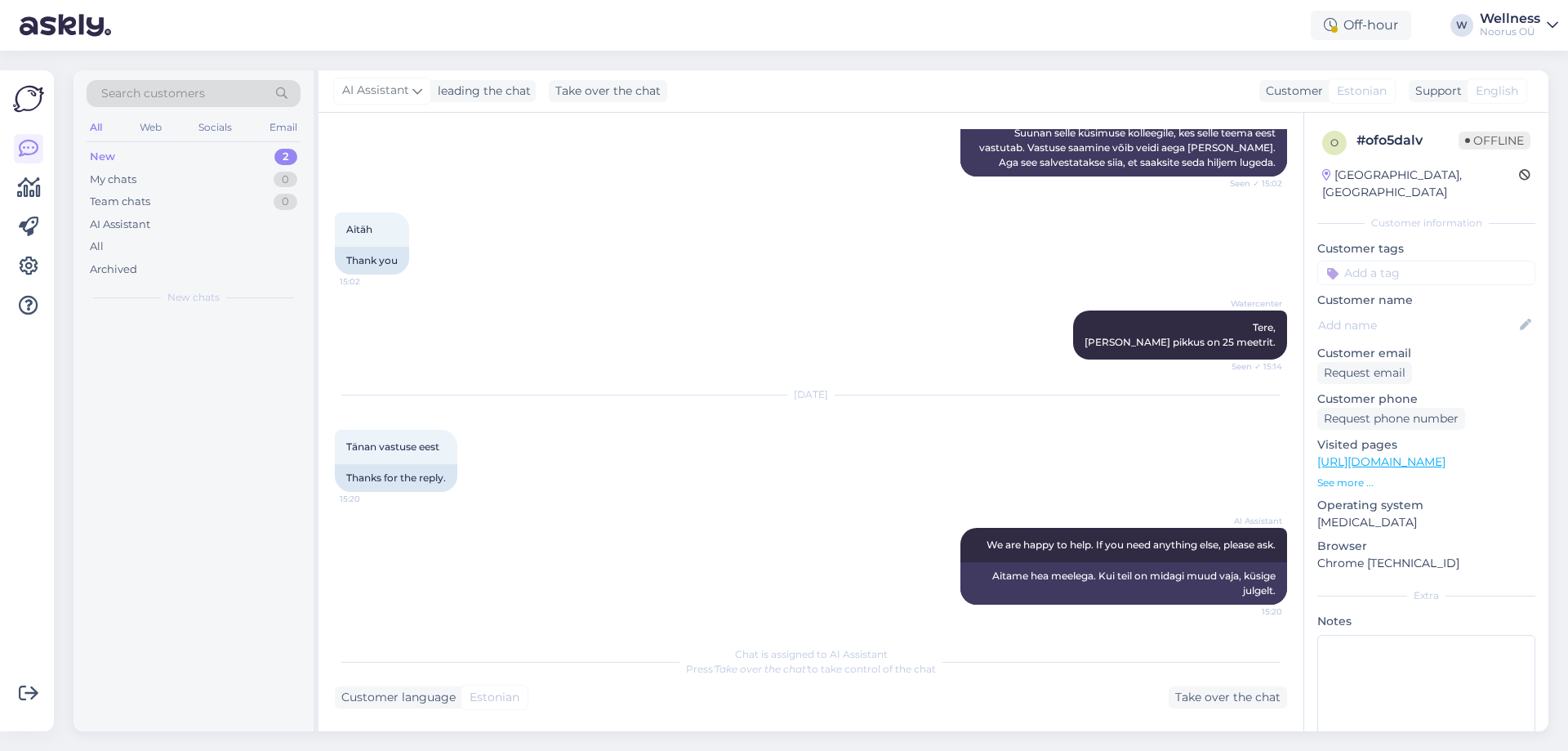
scroll to position [0, 0]
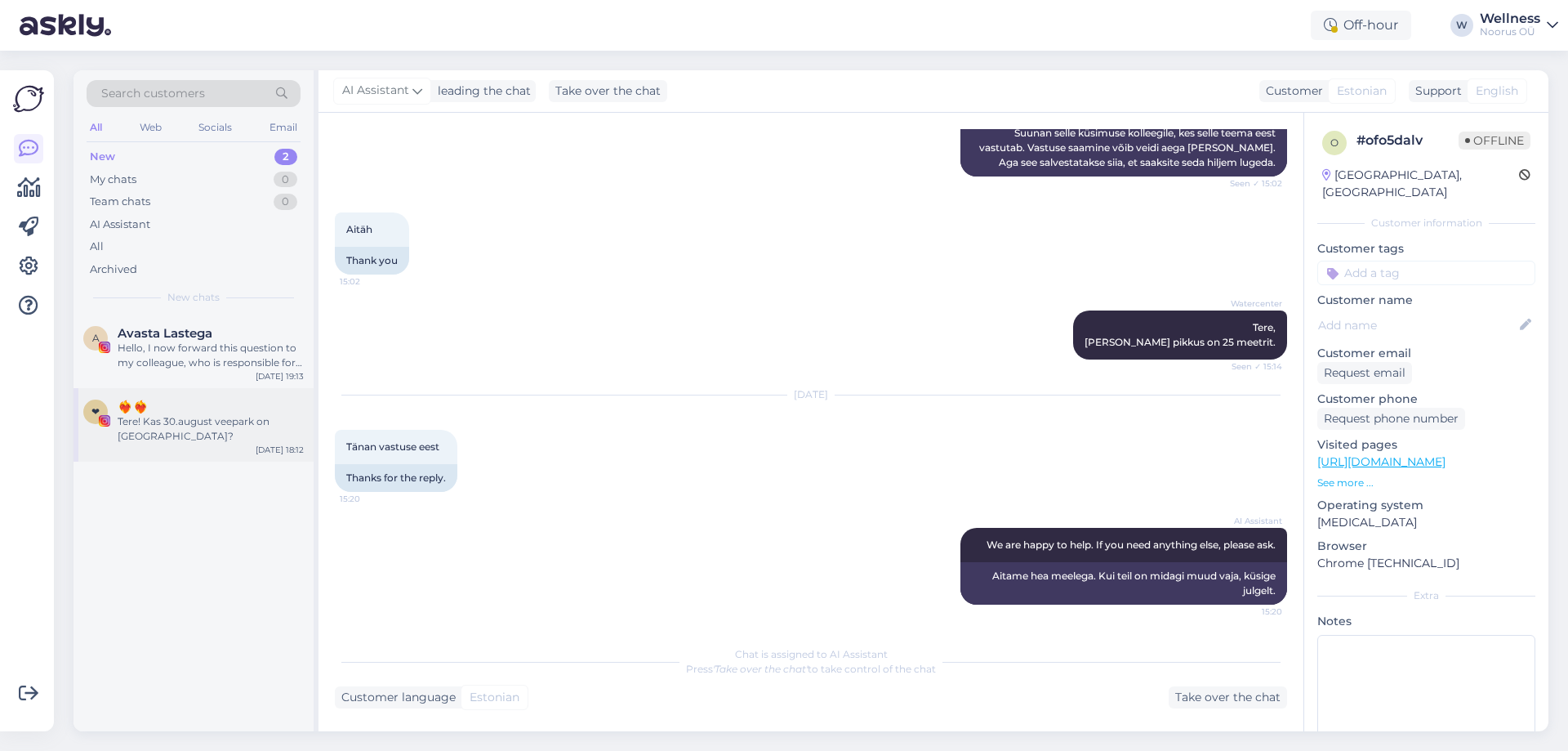
click at [182, 414] on div "Tere! Kas 30.august veepark on [GEOGRAPHIC_DATA]?" at bounding box center [210, 429] width 186 height 29
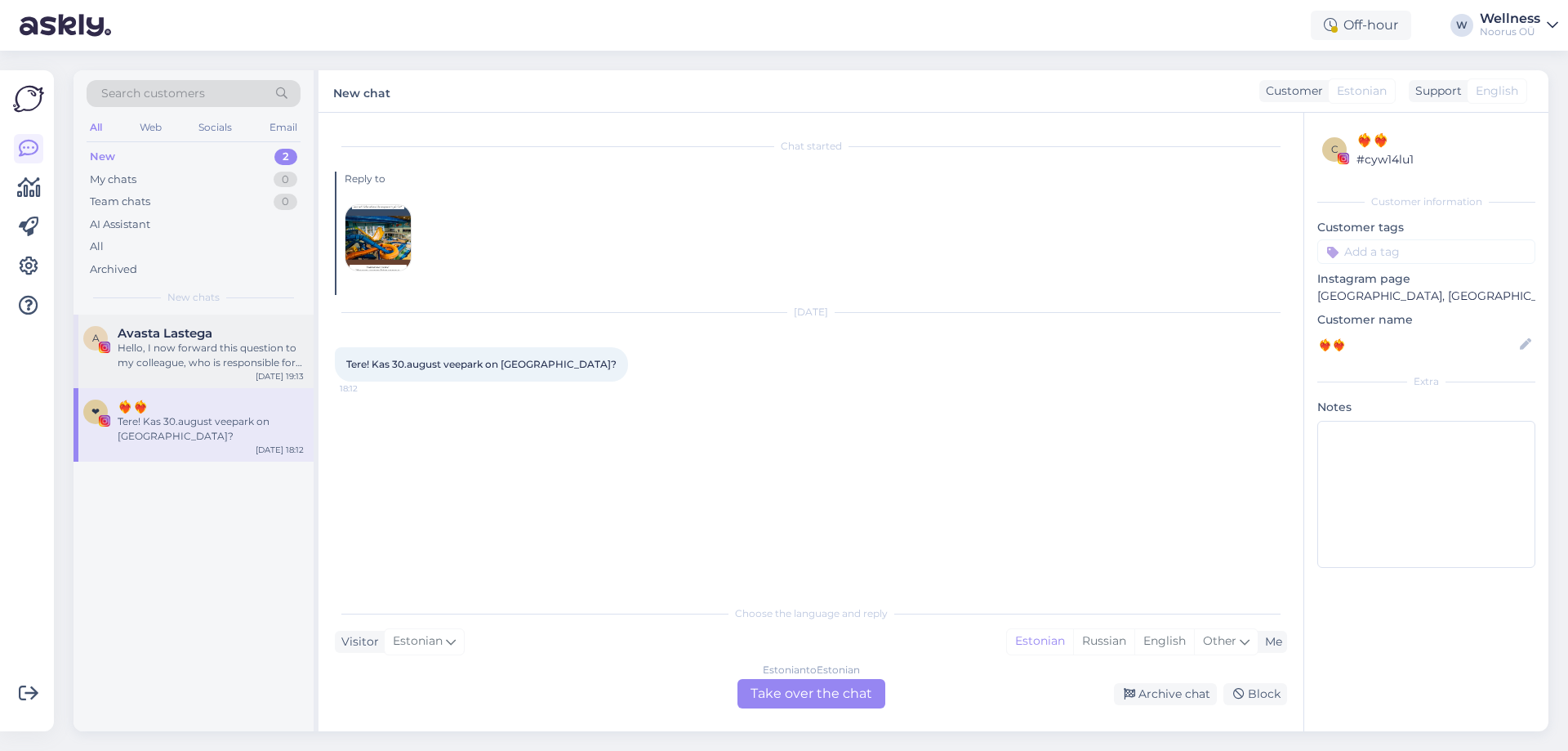
click at [205, 360] on div "Hello, I now forward this question to my colleague, who is responsible for this…" at bounding box center [210, 355] width 186 height 29
